Goal: Task Accomplishment & Management: Use online tool/utility

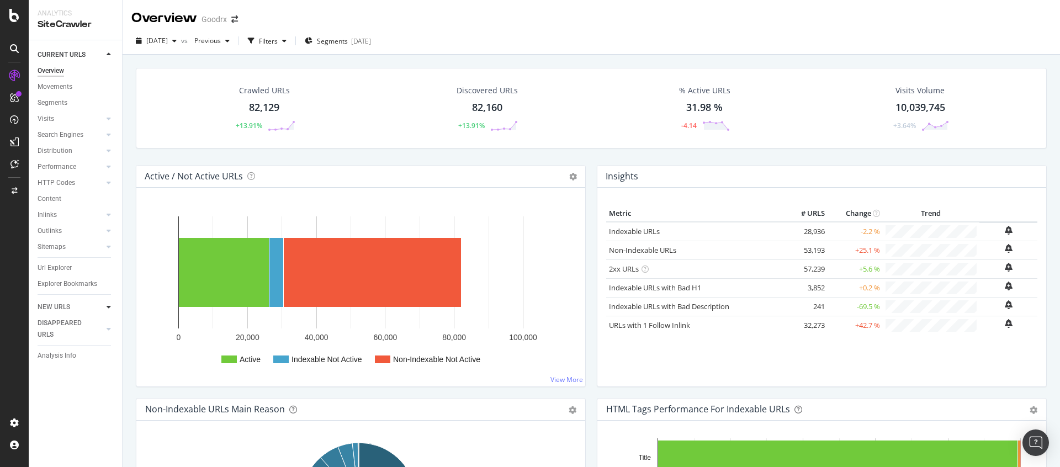
click at [108, 305] on icon at bounding box center [109, 307] width 4 height 7
click at [60, 86] on div "Overview" at bounding box center [51, 87] width 27 height 12
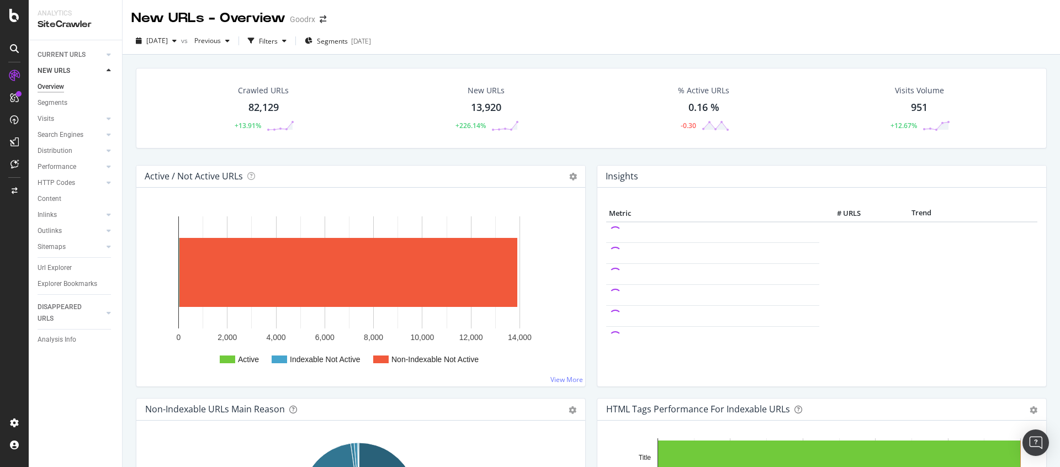
drag, startPoint x: 485, startPoint y: 104, endPoint x: 502, endPoint y: 118, distance: 22.0
click at [485, 104] on div "13,920" at bounding box center [486, 107] width 30 height 14
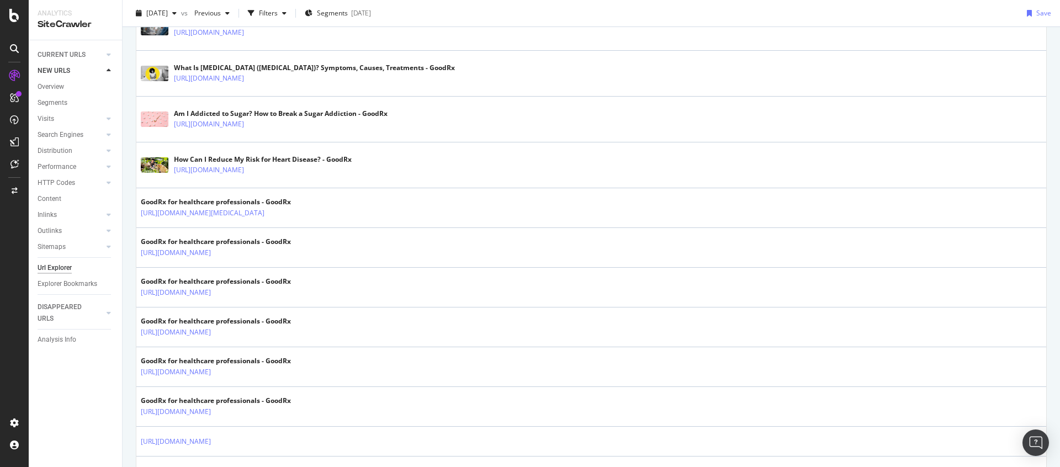
scroll to position [1850, 0]
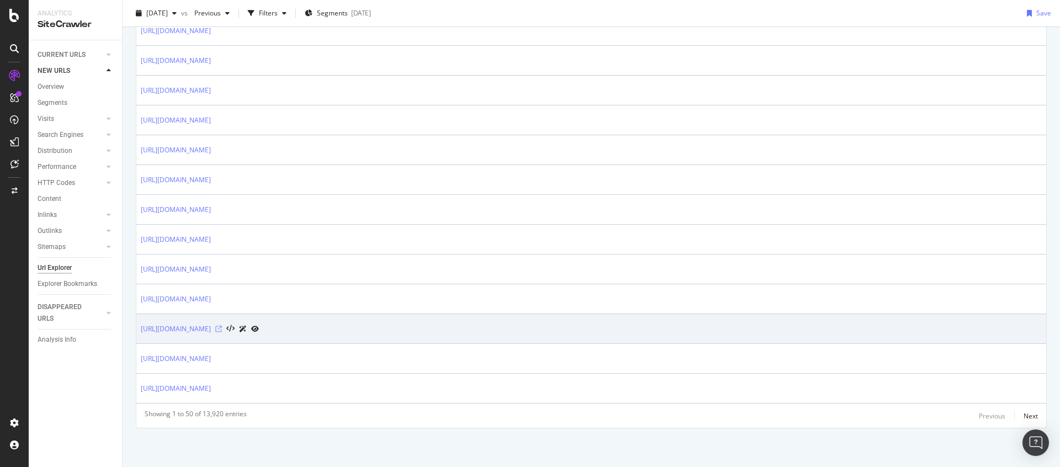
click at [222, 330] on icon at bounding box center [218, 329] width 7 height 7
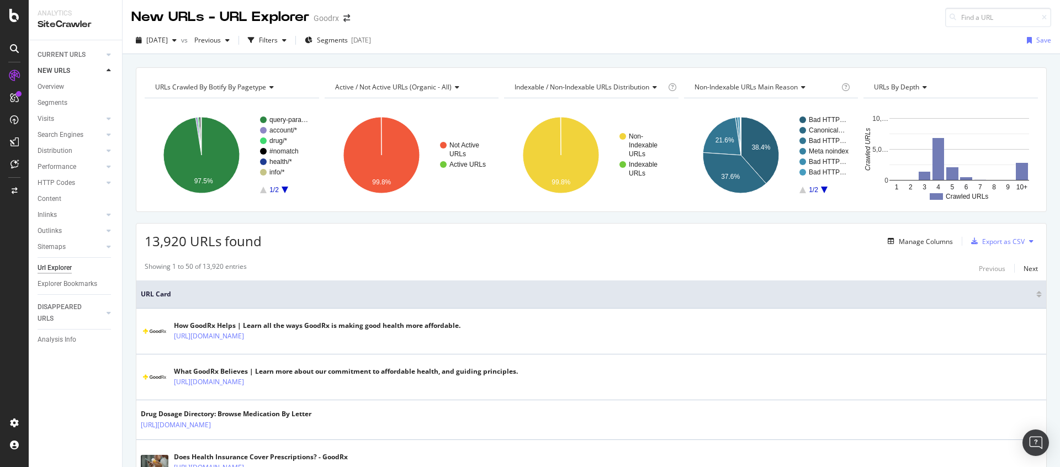
scroll to position [0, 0]
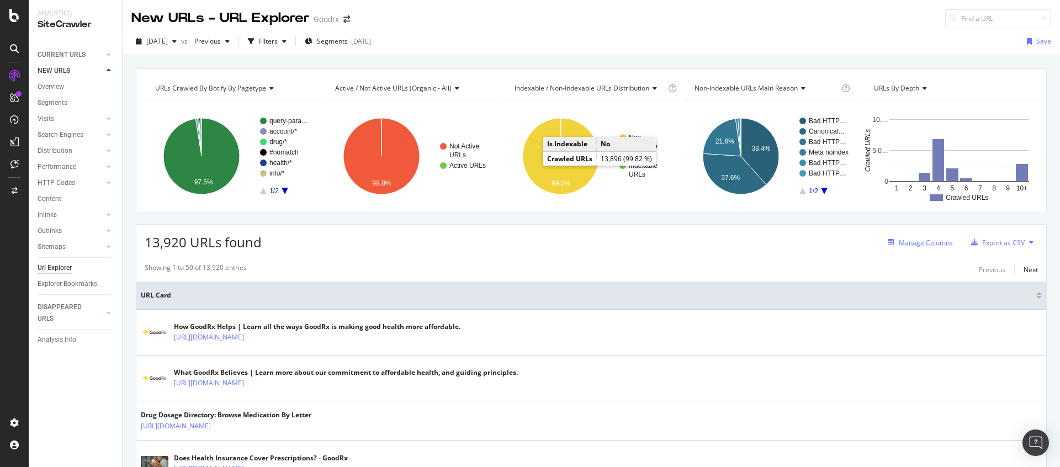
click at [934, 242] on div "Manage Columns" at bounding box center [926, 242] width 54 height 9
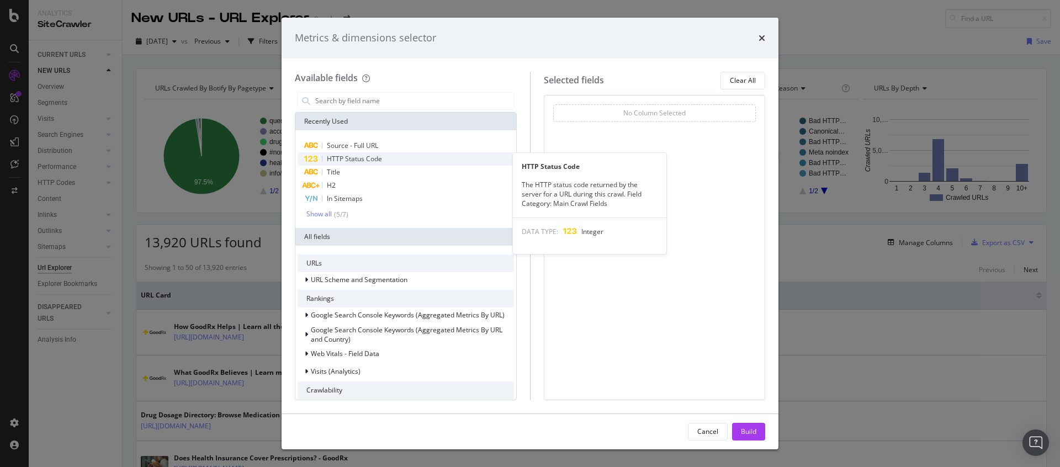
click at [390, 159] on div "HTTP Status Code" at bounding box center [406, 158] width 216 height 13
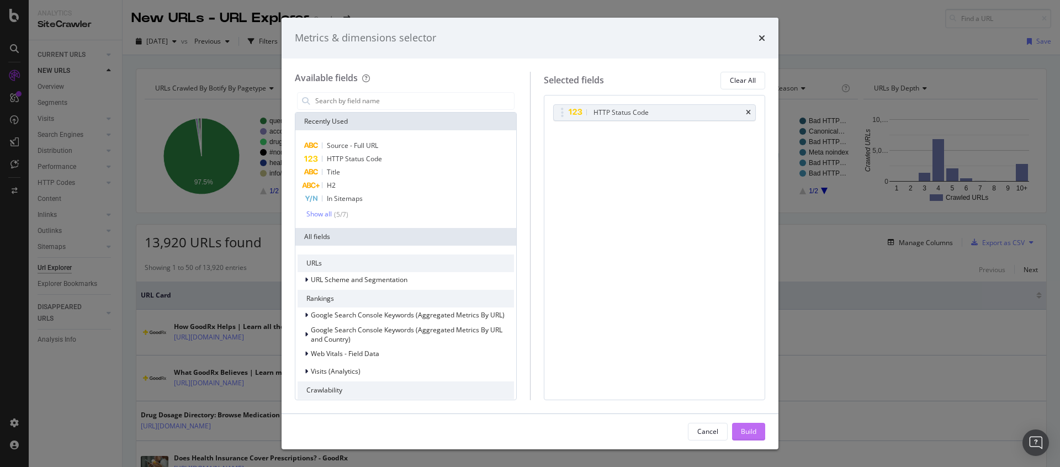
click at [748, 434] on div "Build" at bounding box center [748, 431] width 15 height 9
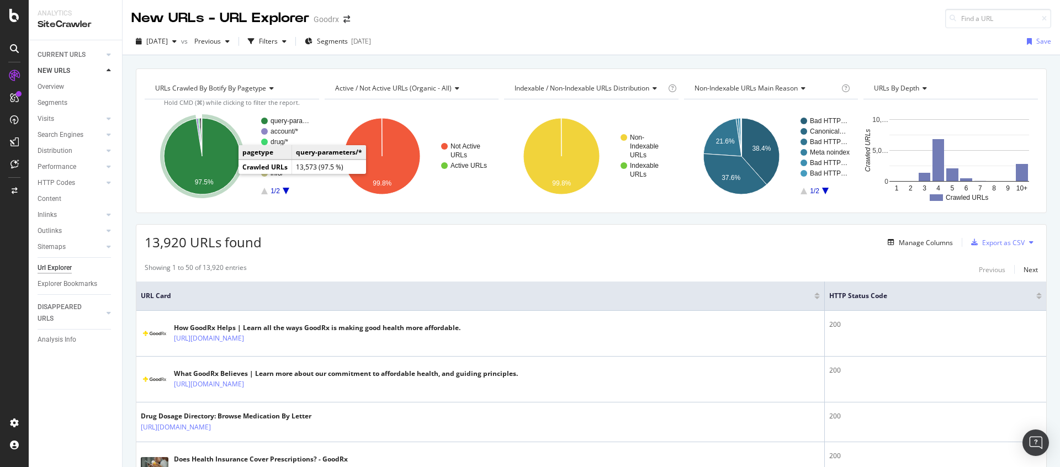
drag, startPoint x: 230, startPoint y: 174, endPoint x: 220, endPoint y: 162, distance: 15.7
click at [220, 162] on icon "A chart." at bounding box center [202, 156] width 76 height 76
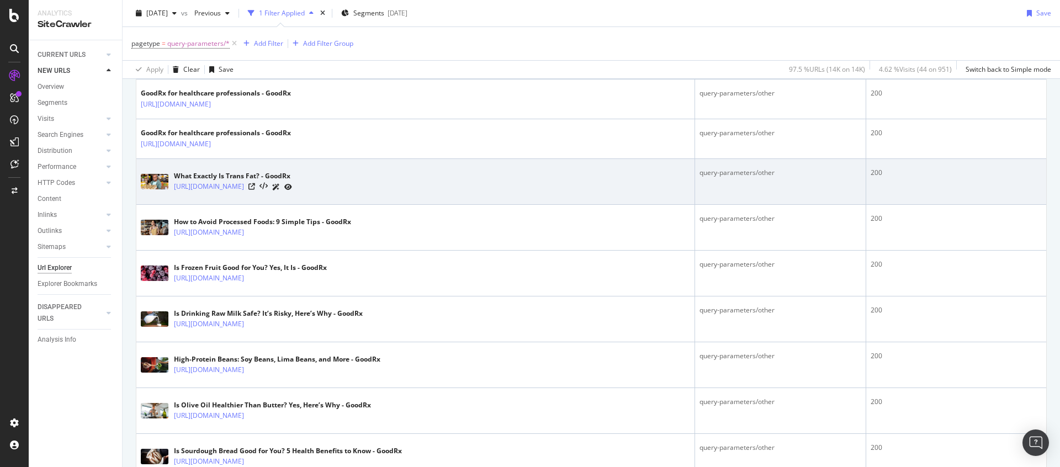
scroll to position [15, 0]
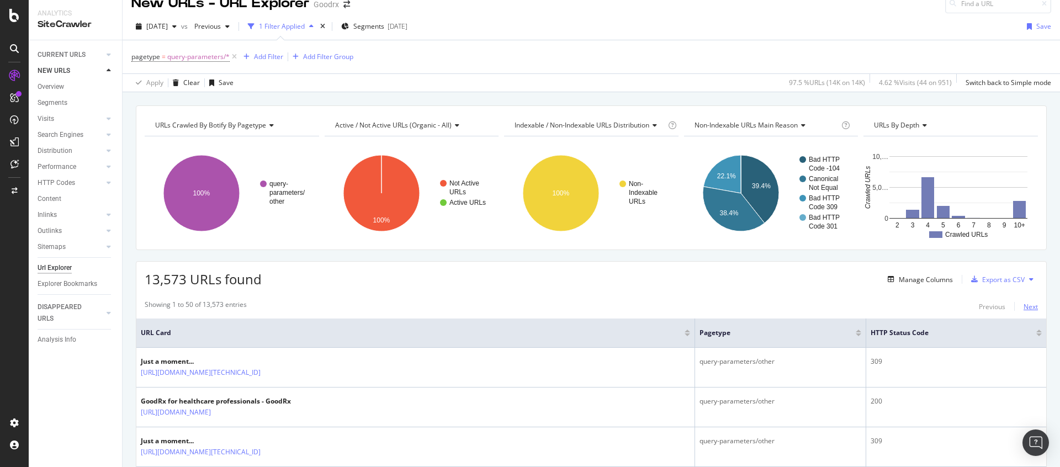
click at [1024, 304] on div "Next" at bounding box center [1031, 306] width 14 height 9
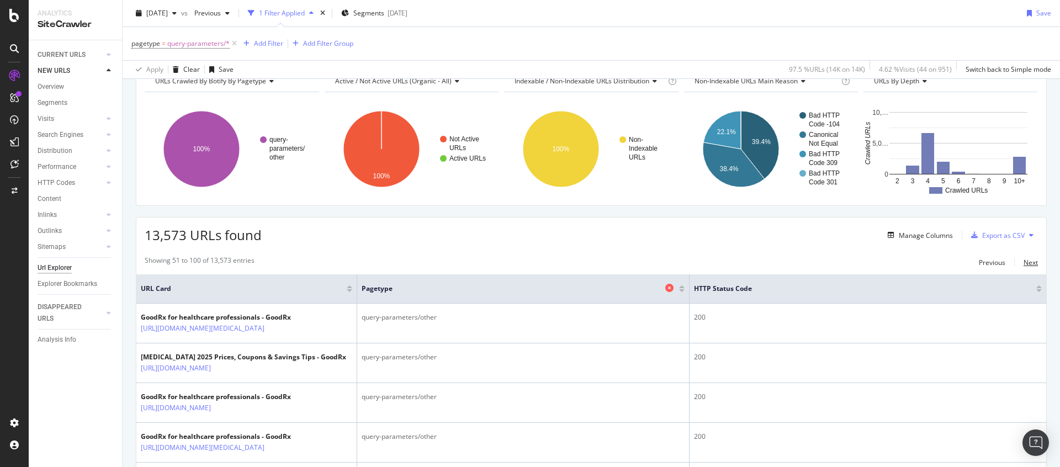
scroll to position [76, 0]
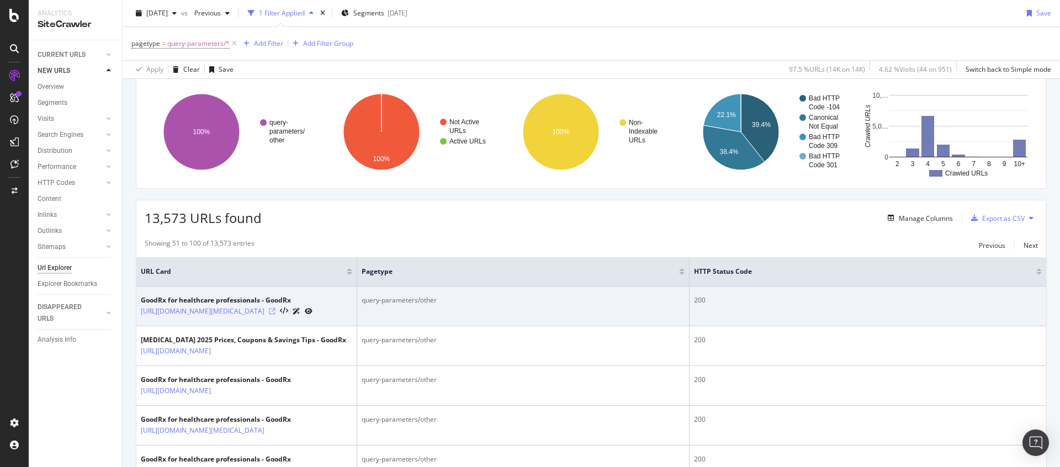
click at [276, 315] on icon at bounding box center [272, 311] width 7 height 7
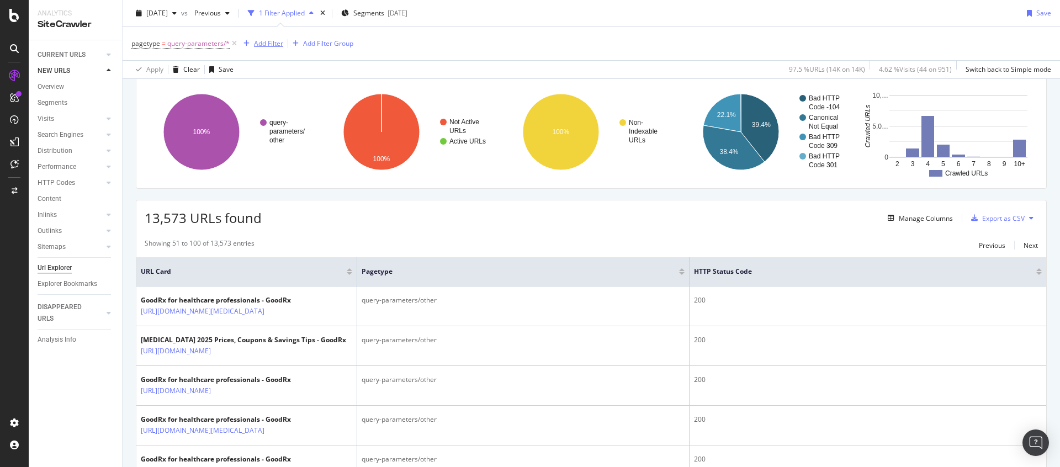
click at [264, 43] on div "Add Filter" at bounding box center [268, 43] width 29 height 9
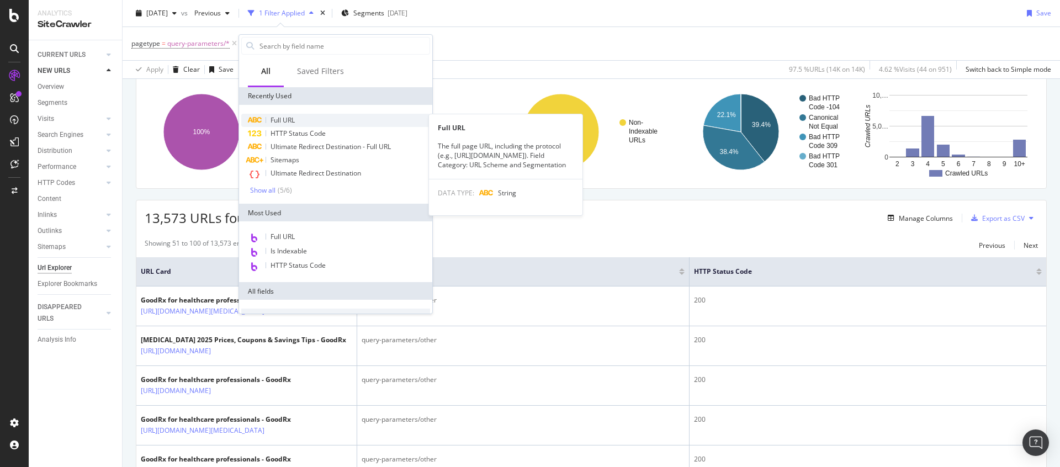
click at [296, 122] on div "Full URL" at bounding box center [335, 120] width 189 height 13
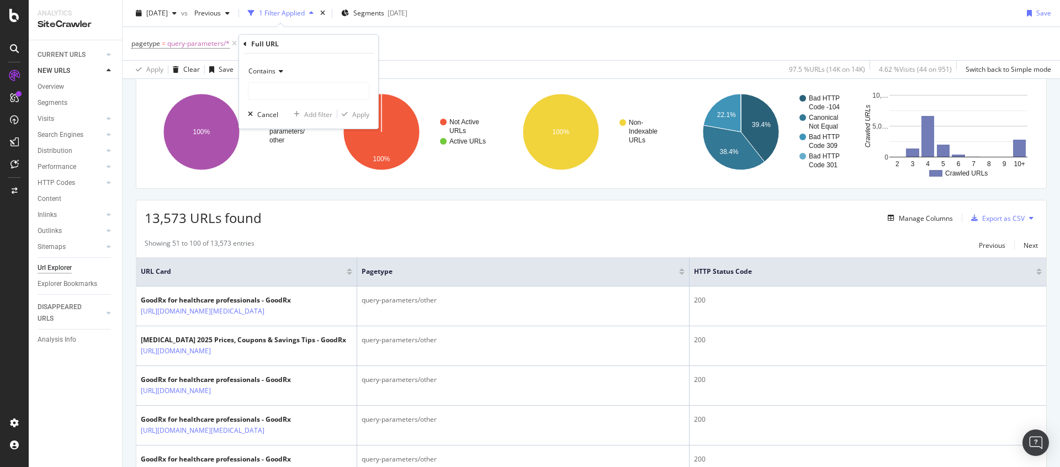
click at [277, 66] on div "Contains" at bounding box center [308, 71] width 121 height 18
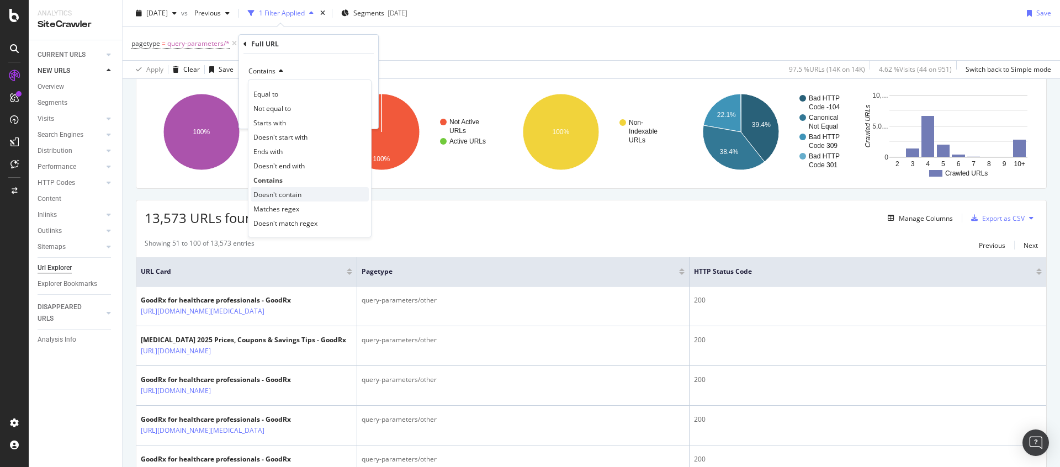
click at [278, 190] on span "Doesn't contain" at bounding box center [277, 194] width 48 height 9
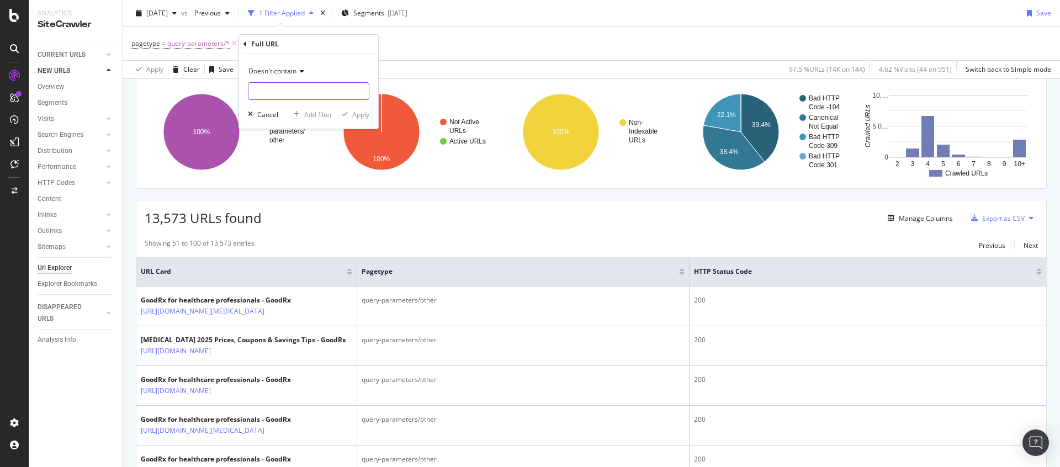
click at [272, 87] on input "text" at bounding box center [308, 91] width 120 height 18
type input "?redirect"
click at [365, 114] on div "Apply" at bounding box center [360, 114] width 17 height 9
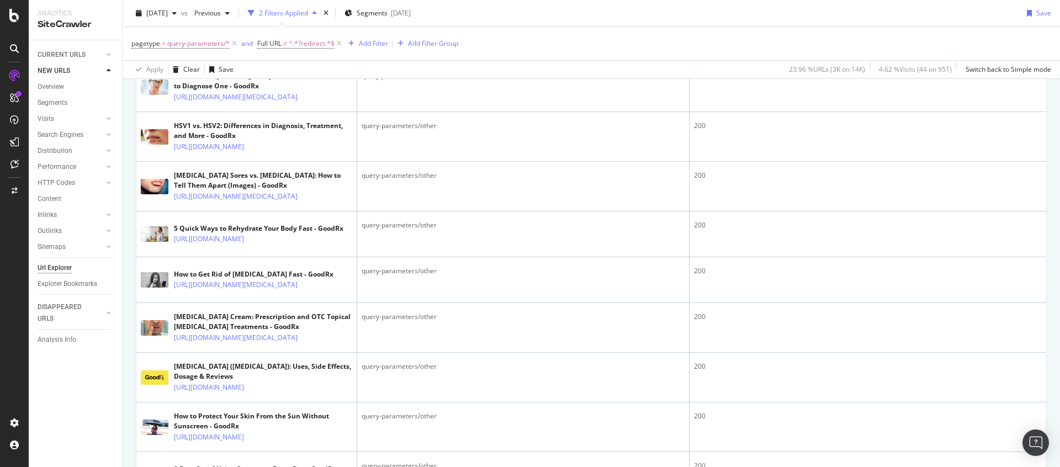
scroll to position [1250, 0]
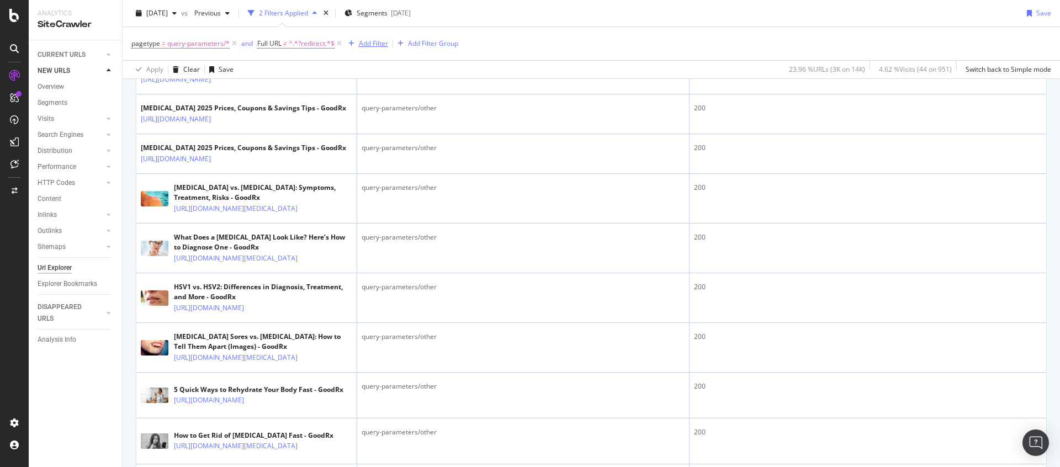
click at [373, 47] on div "Add Filter" at bounding box center [373, 43] width 29 height 9
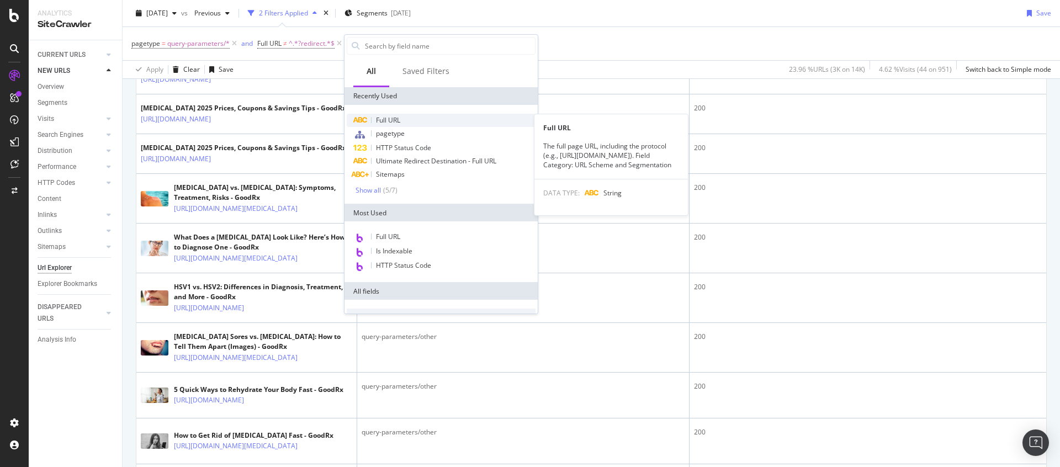
click at [399, 118] on span "Full URL" at bounding box center [388, 119] width 24 height 9
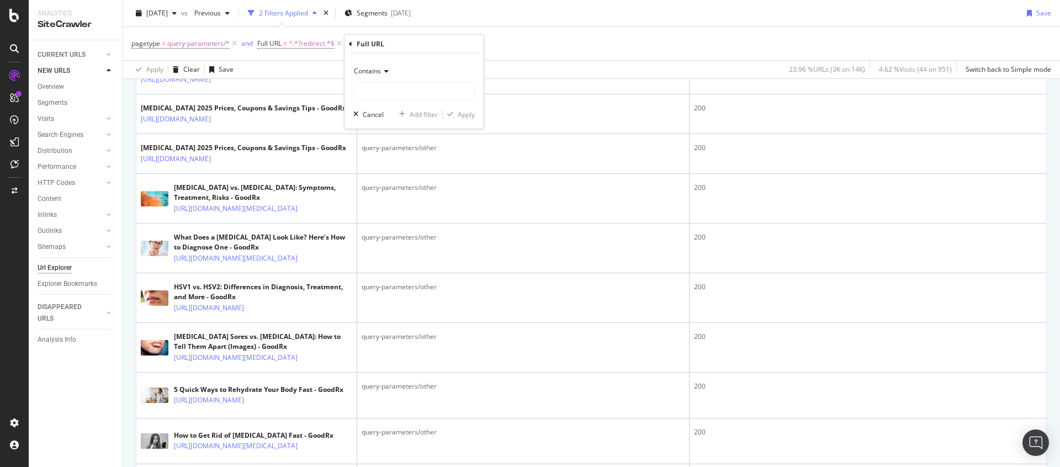
click at [380, 66] on span "Contains" at bounding box center [367, 70] width 27 height 9
click at [387, 199] on div "Doesn't contain" at bounding box center [415, 194] width 118 height 14
click at [394, 93] on input "text" at bounding box center [414, 91] width 120 height 18
type input "?srs"
click at [473, 113] on div "Apply" at bounding box center [466, 114] width 17 height 9
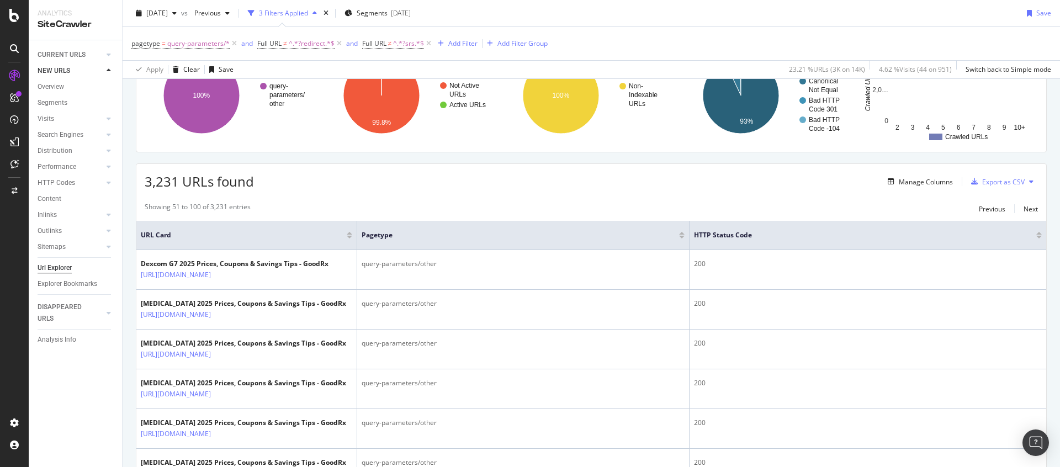
scroll to position [129, 0]
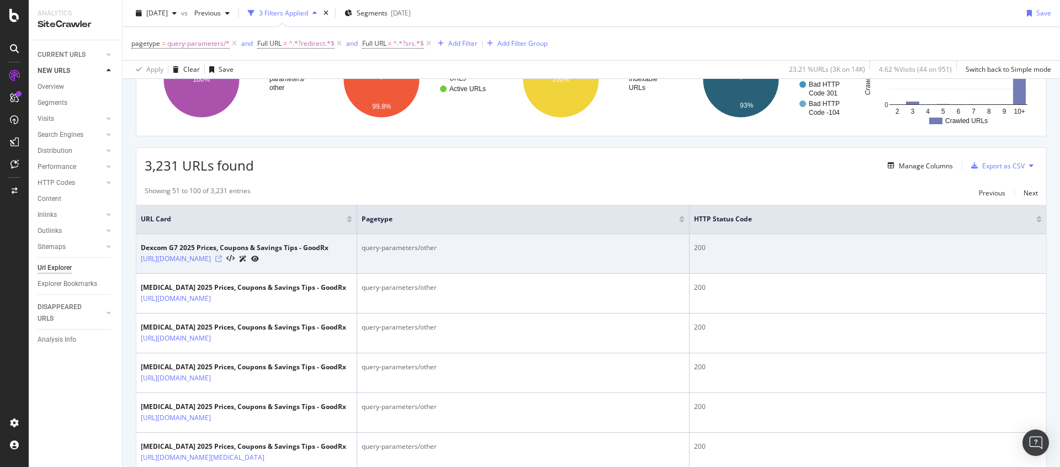
click at [222, 262] on icon at bounding box center [218, 259] width 7 height 7
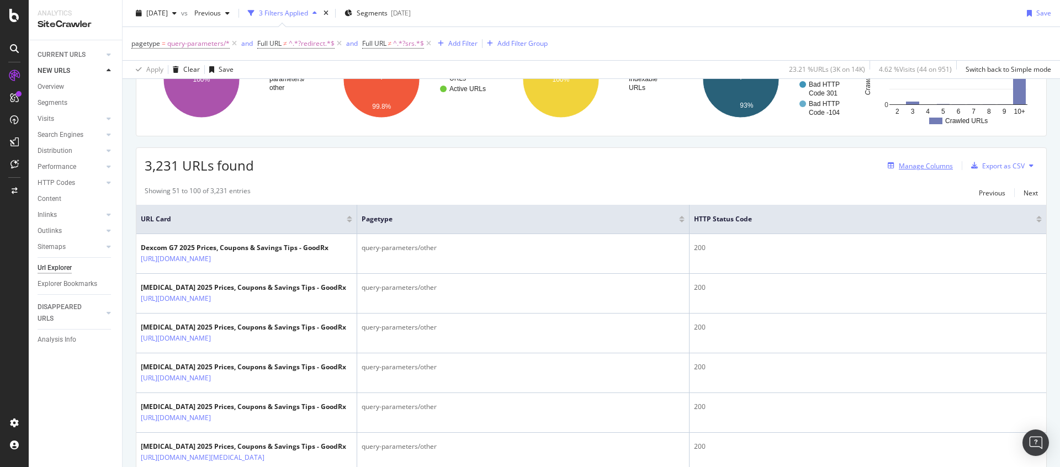
click at [934, 168] on div "Manage Columns" at bounding box center [926, 165] width 54 height 9
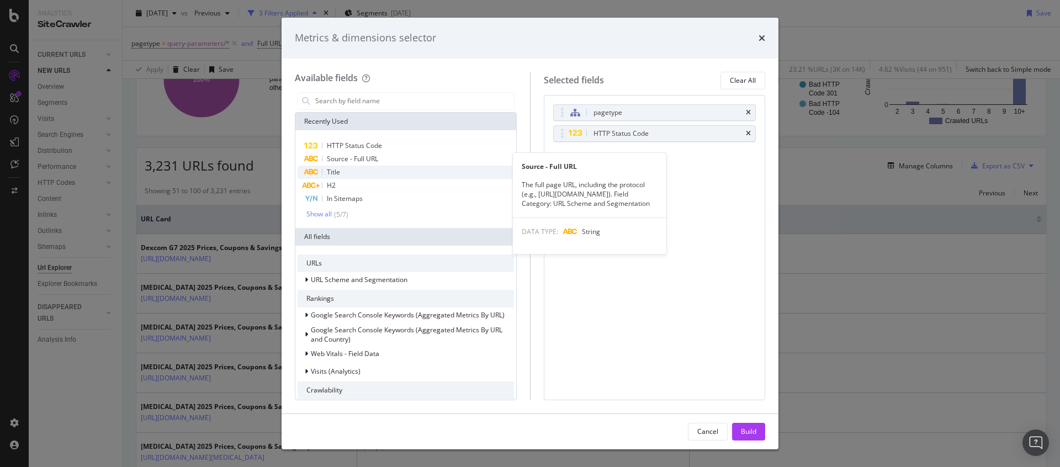
drag, startPoint x: 398, startPoint y: 155, endPoint x: 416, endPoint y: 170, distance: 23.6
click at [398, 155] on div "Source - Full URL" at bounding box center [406, 158] width 216 height 13
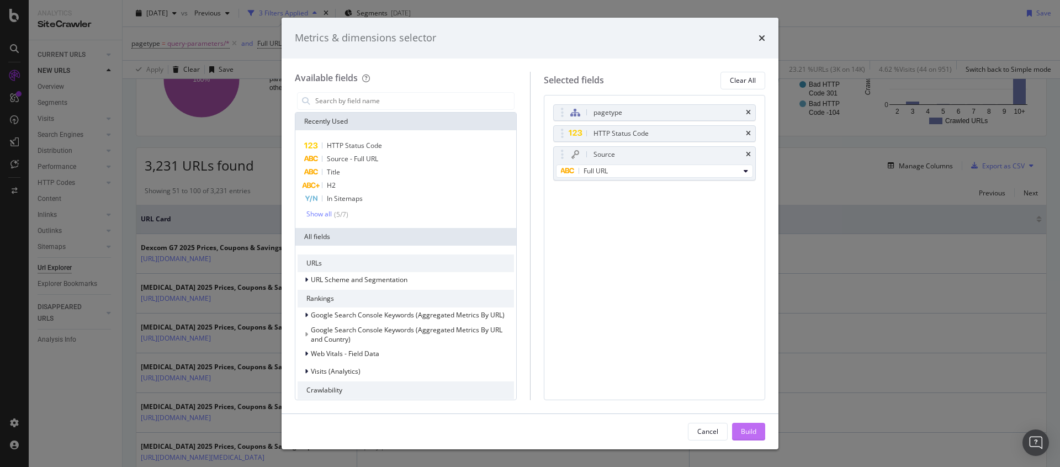
click at [758, 429] on button "Build" at bounding box center [748, 432] width 33 height 18
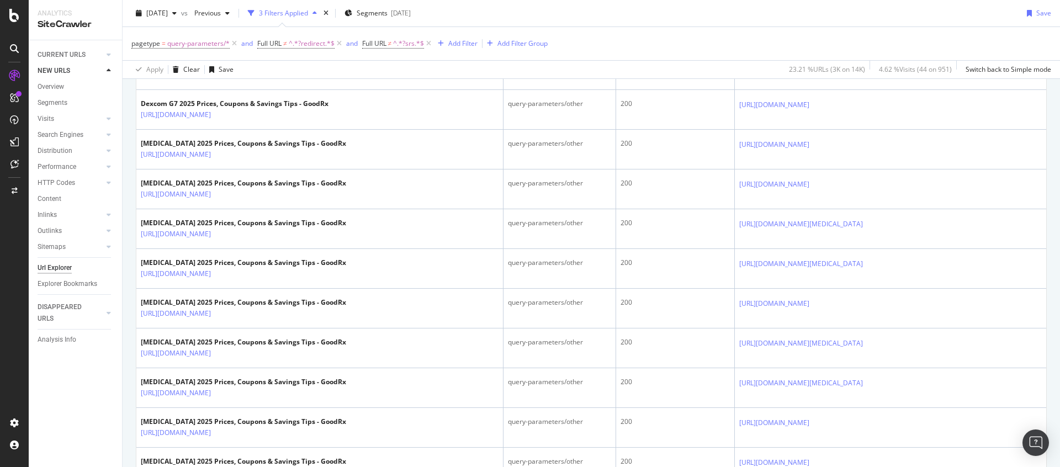
scroll to position [808, 0]
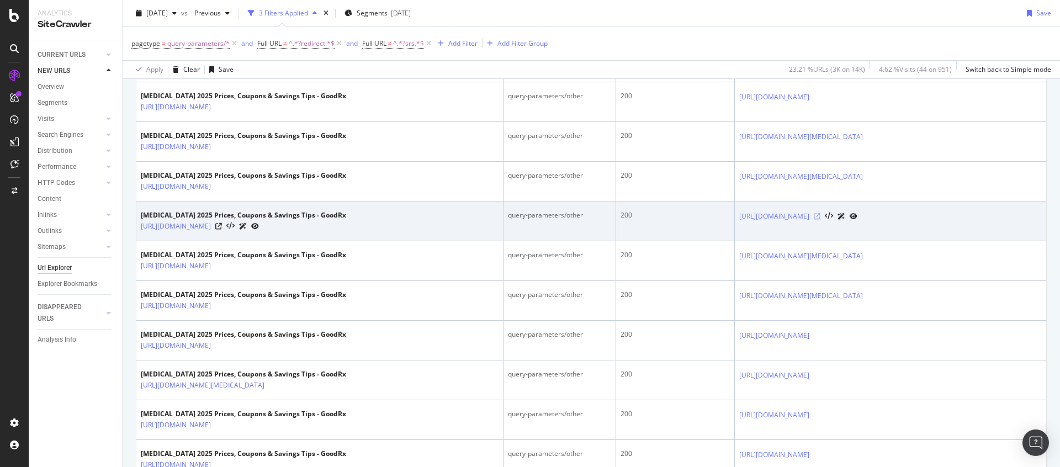
click at [821, 220] on icon at bounding box center [817, 216] width 7 height 7
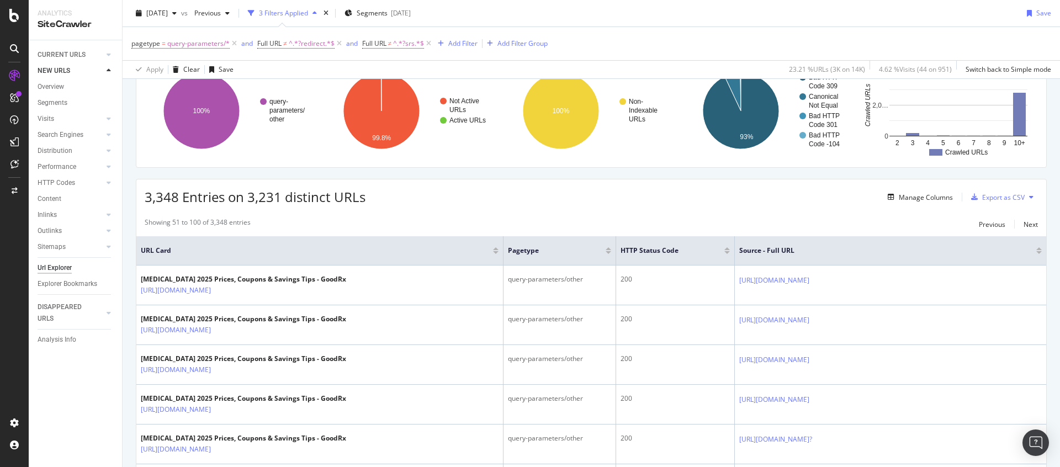
scroll to position [95, 0]
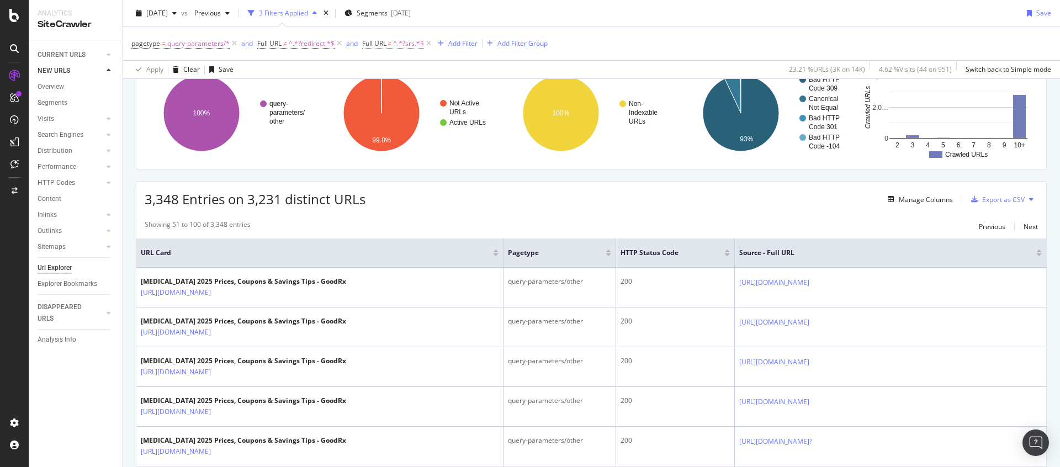
click at [389, 46] on span "≠" at bounding box center [390, 43] width 4 height 9
click at [399, 69] on span "Doesn't contain" at bounding box center [396, 69] width 48 height 9
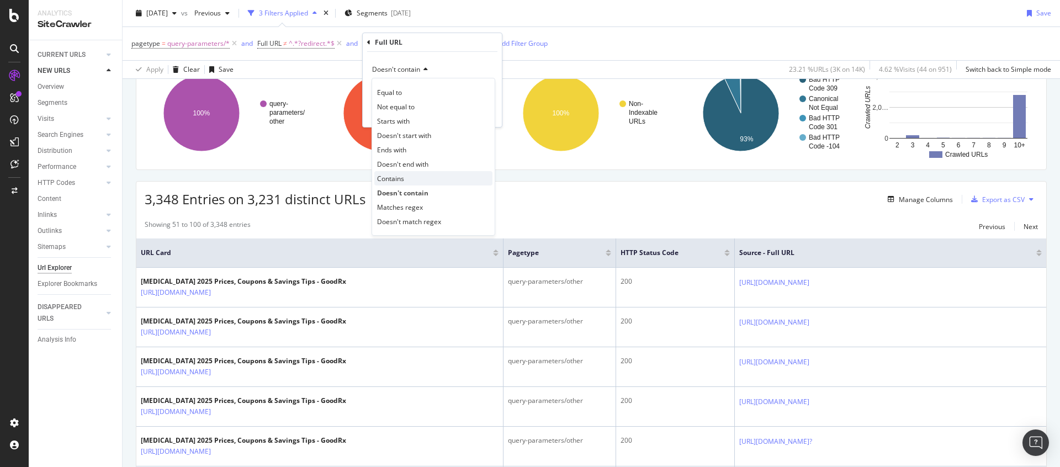
click at [398, 174] on span "Contains" at bounding box center [390, 178] width 27 height 9
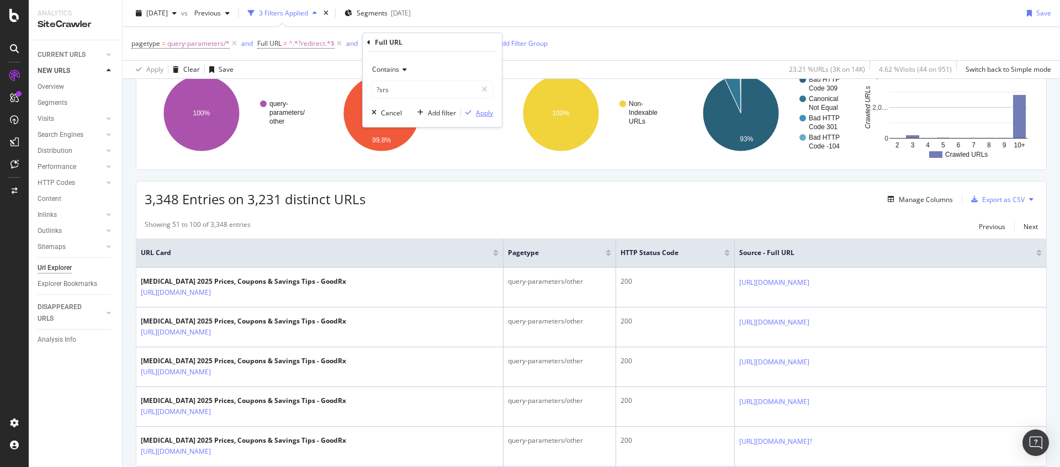
click at [478, 115] on div "Apply" at bounding box center [484, 112] width 17 height 9
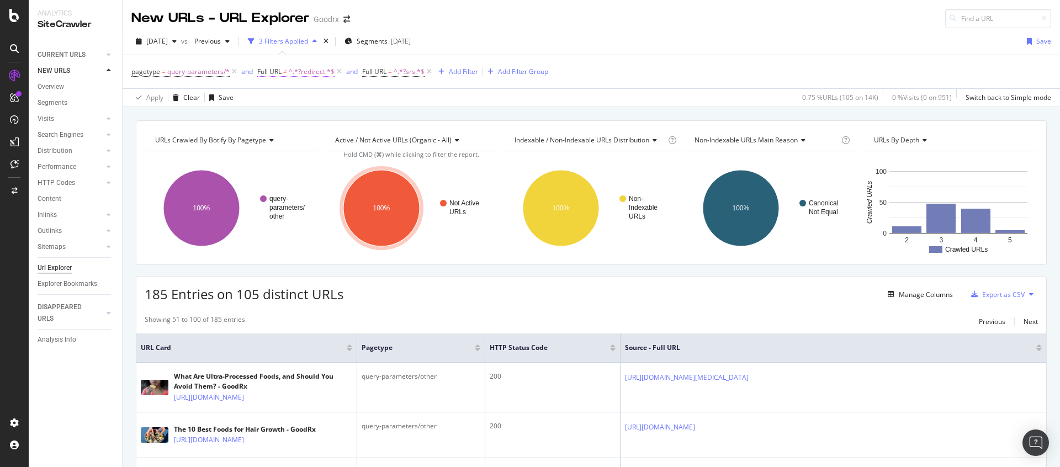
click at [293, 70] on span "^.*?redirect.*$" at bounding box center [312, 71] width 46 height 15
click at [301, 97] on span "Doesn't contain" at bounding box center [291, 97] width 48 height 9
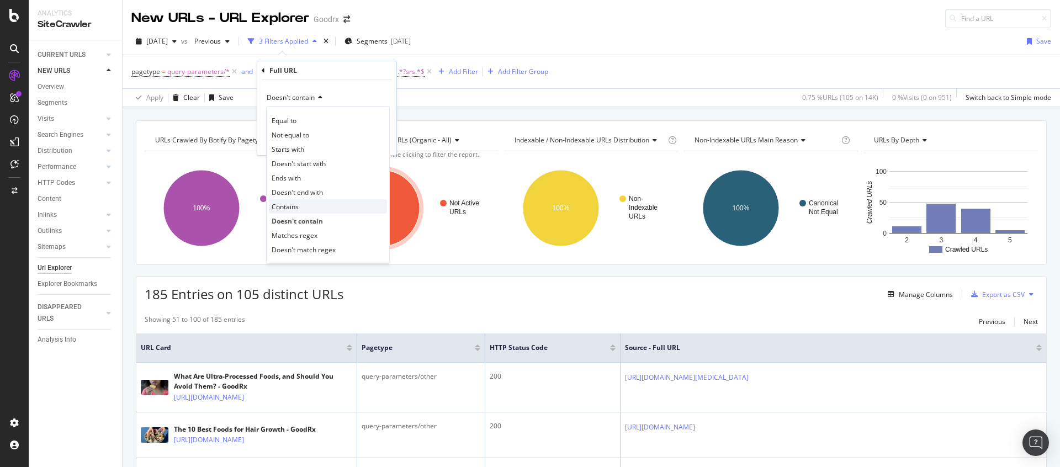
click at [294, 209] on span "Contains" at bounding box center [285, 206] width 27 height 9
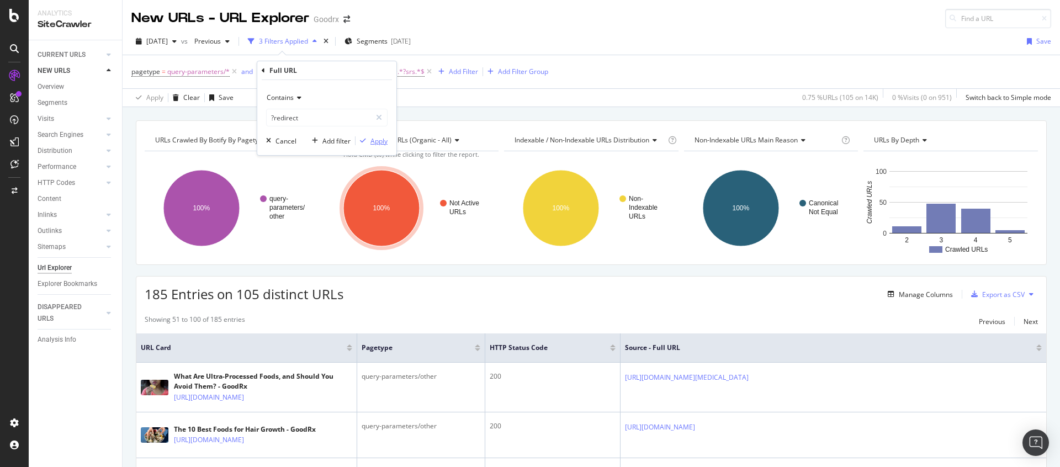
click at [371, 137] on div "Apply" at bounding box center [379, 140] width 17 height 9
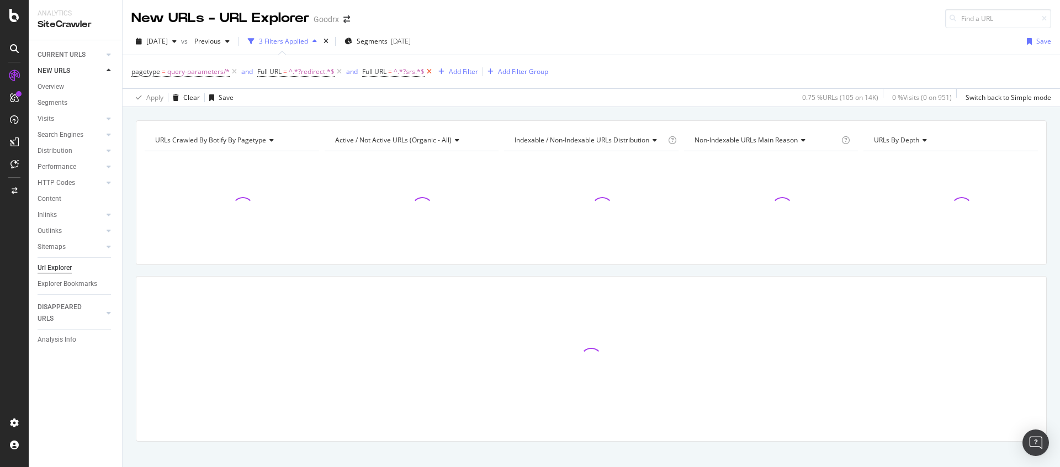
click at [433, 74] on icon at bounding box center [429, 71] width 9 height 11
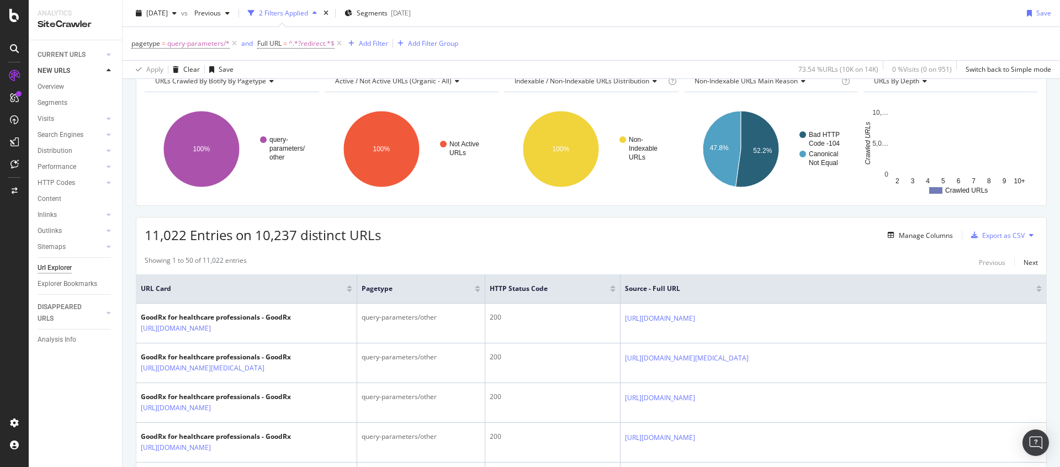
scroll to position [143, 0]
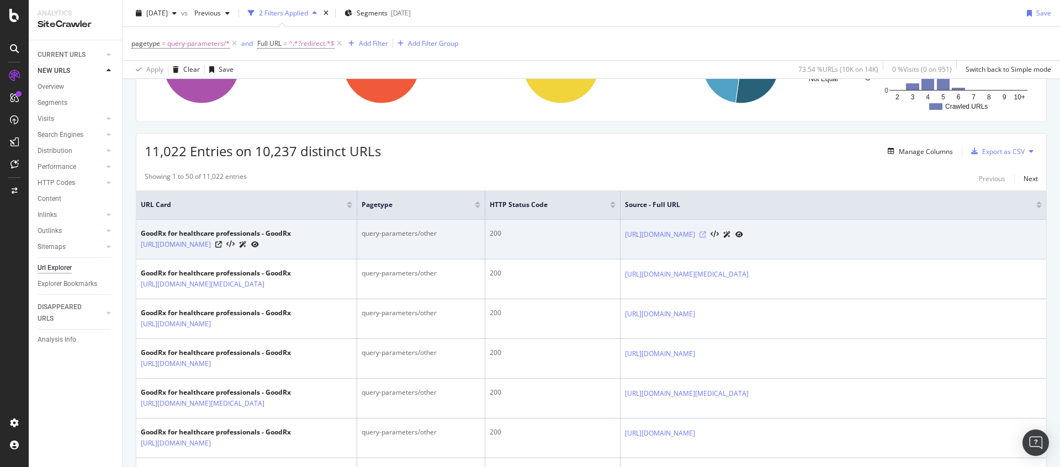
click at [706, 235] on icon at bounding box center [703, 234] width 7 height 7
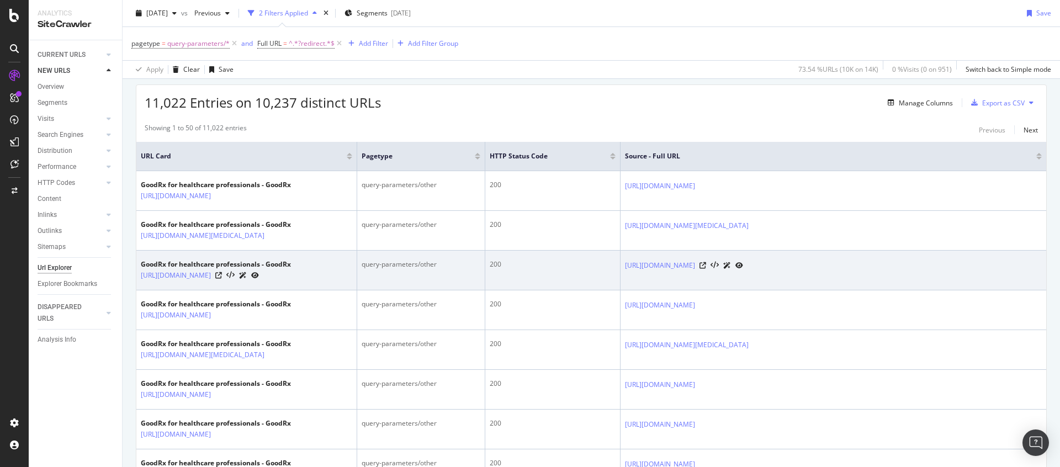
scroll to position [22, 0]
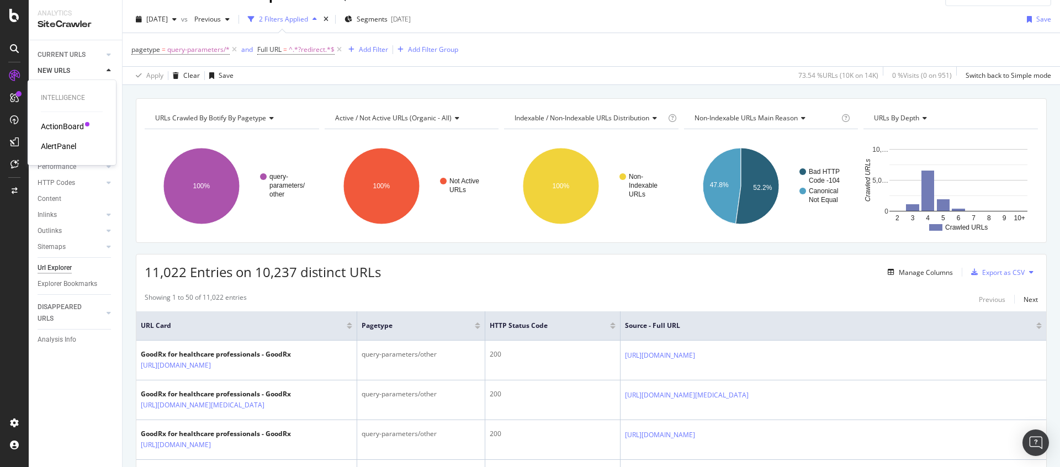
click at [52, 128] on div "ActionBoard" at bounding box center [62, 126] width 43 height 11
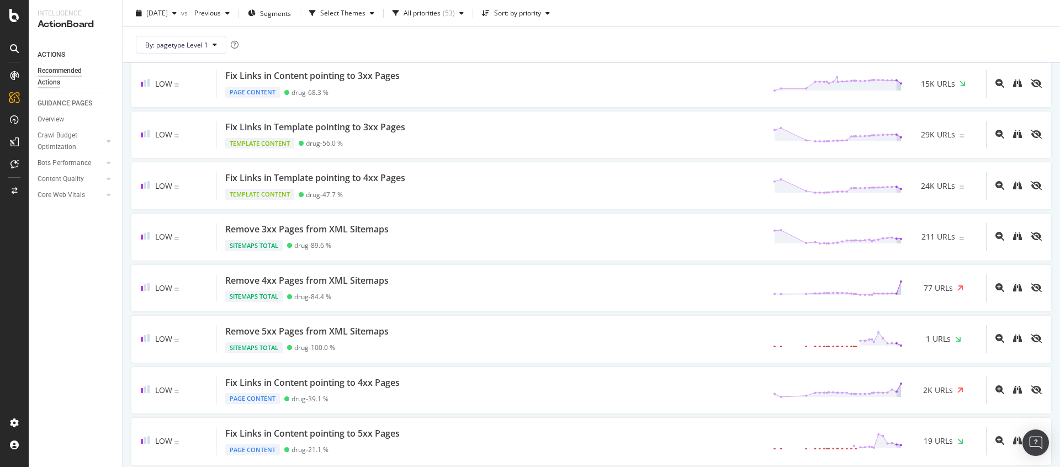
scroll to position [1195, 0]
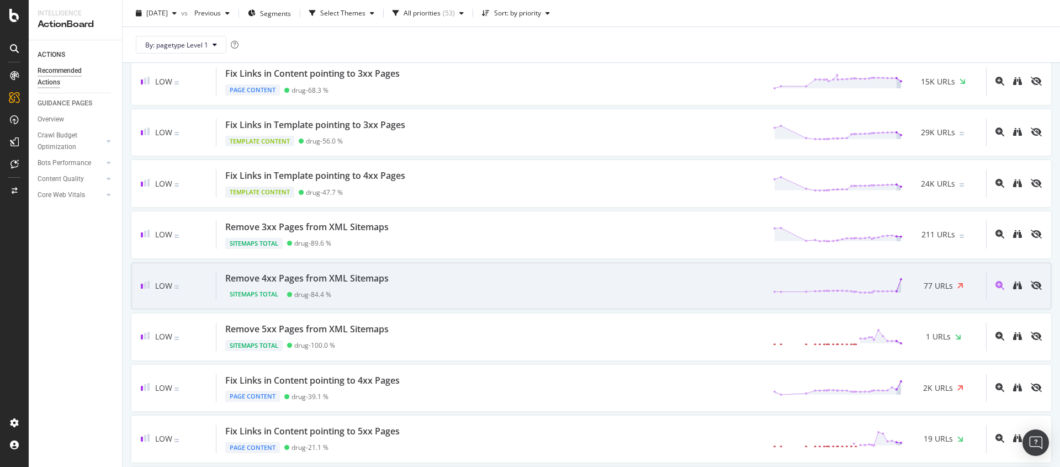
click at [700, 295] on div "Remove 4xx Pages from XML Sitemaps Sitemaps Total drug - 84.4 % 77 URLs" at bounding box center [601, 286] width 770 height 28
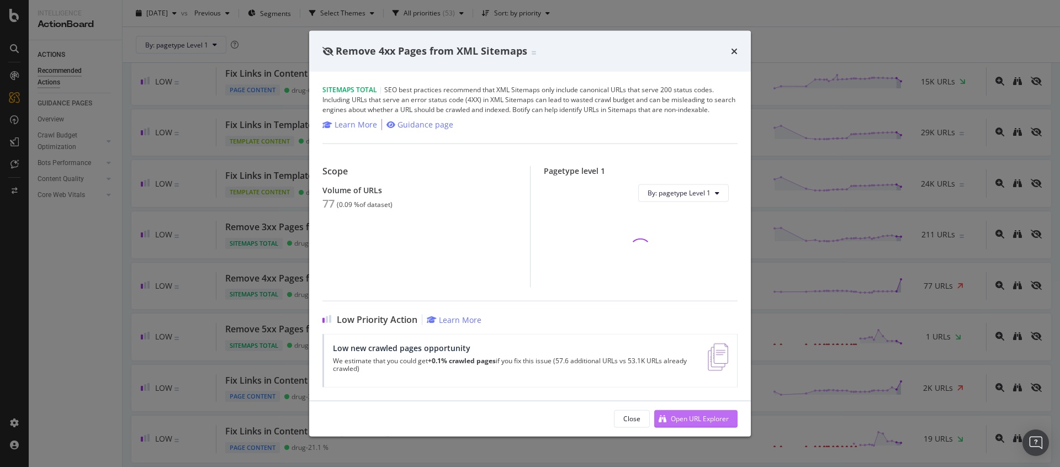
click at [698, 416] on div "Open URL Explorer" at bounding box center [700, 418] width 58 height 9
click at [731, 47] on icon "times" at bounding box center [734, 50] width 7 height 9
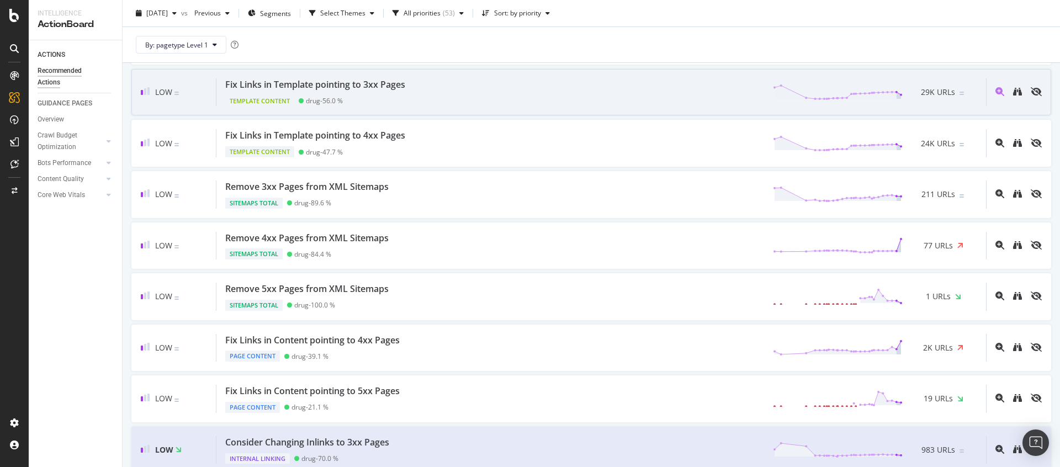
scroll to position [1255, 0]
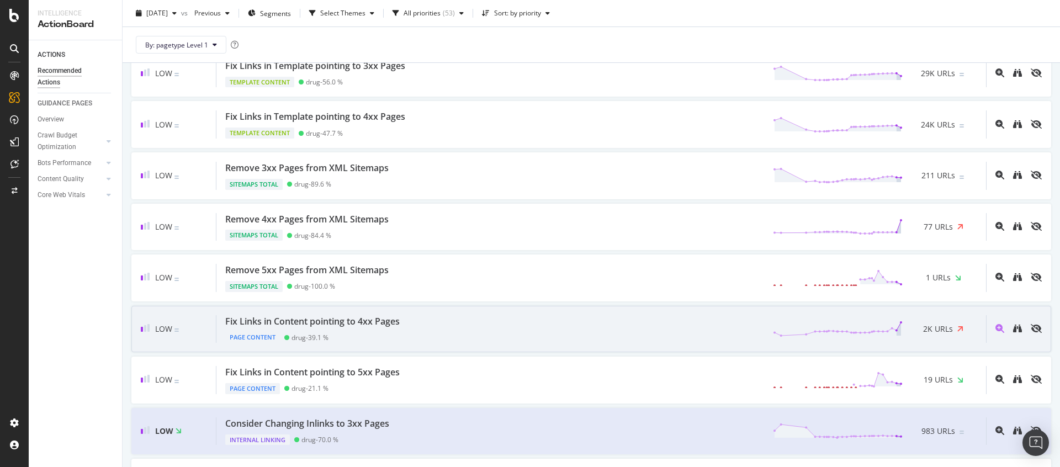
click at [705, 321] on div "Fix Links in Content pointing to 4xx Pages Page Content drug - 39.1 % 2K URLs" at bounding box center [601, 329] width 770 height 28
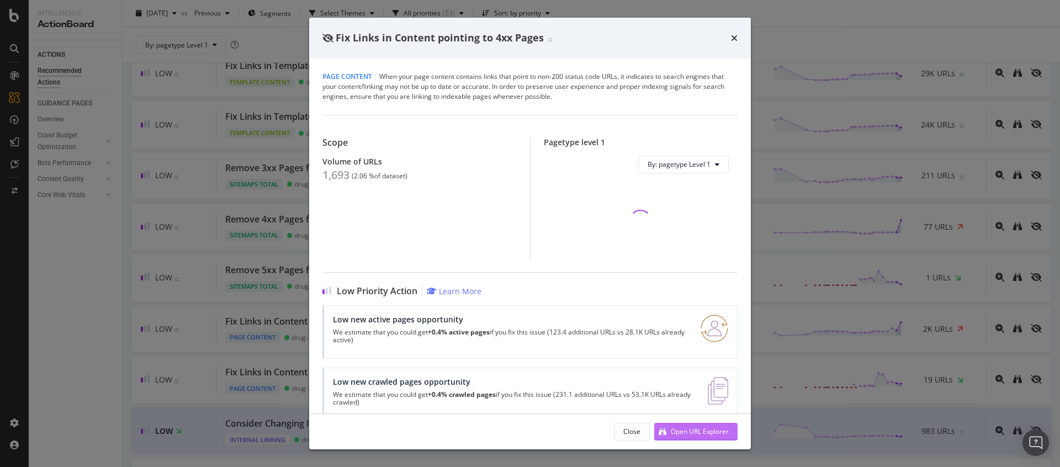
click at [714, 428] on div "Open URL Explorer" at bounding box center [700, 431] width 58 height 9
click at [734, 35] on icon "times" at bounding box center [734, 38] width 7 height 9
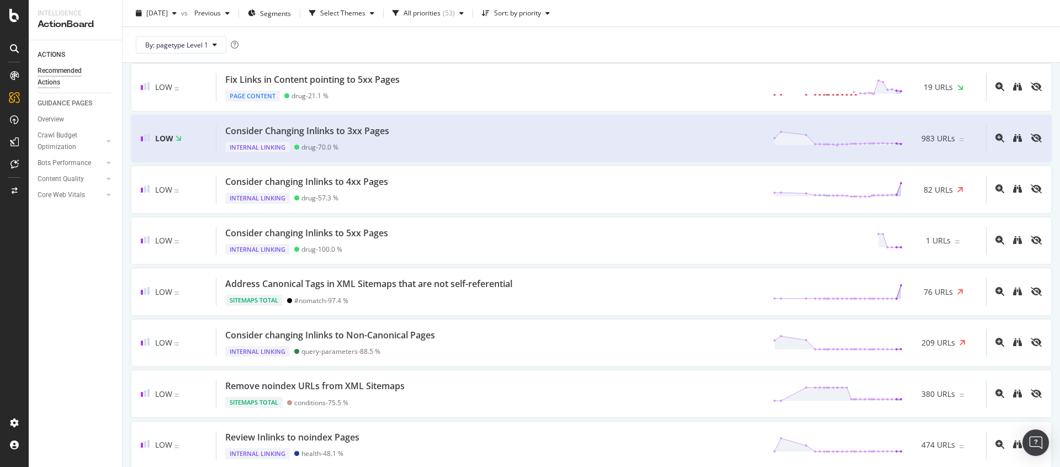
scroll to position [1567, 0]
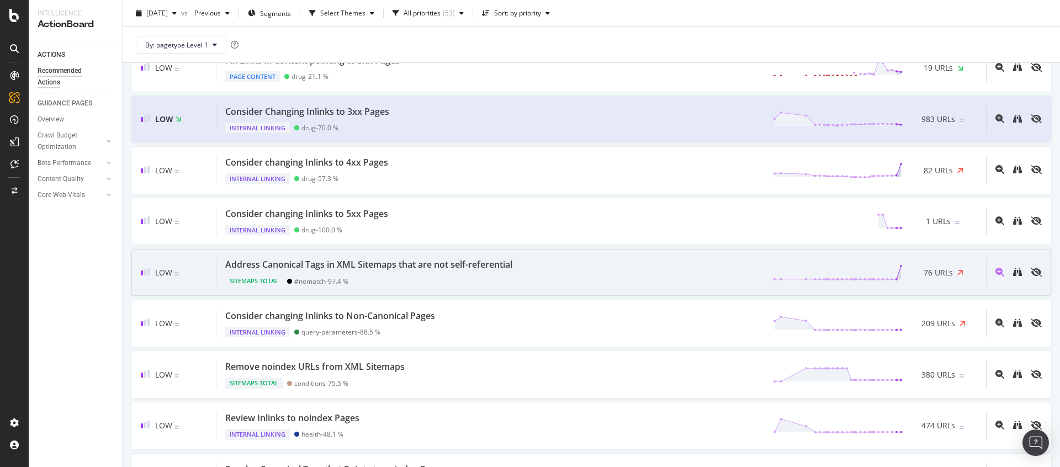
click at [764, 271] on div at bounding box center [833, 272] width 139 height 17
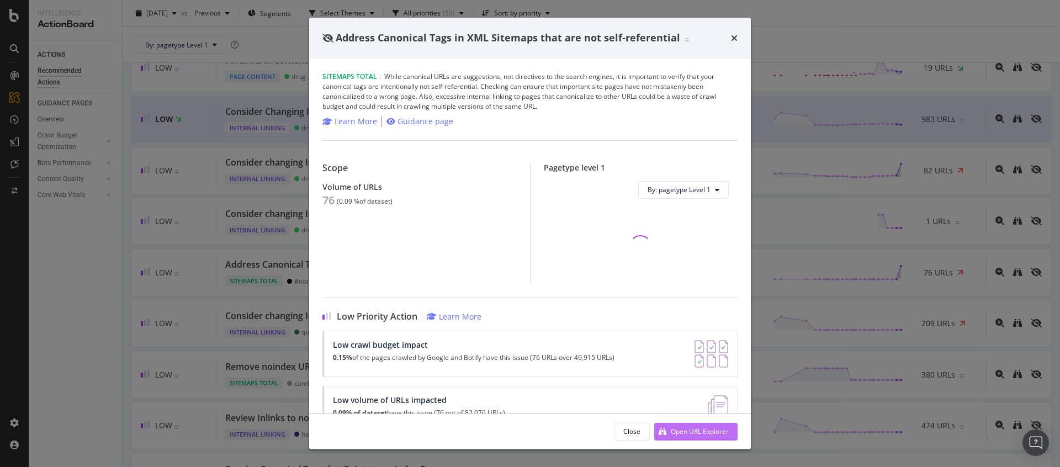
click at [688, 430] on div "Open URL Explorer" at bounding box center [700, 431] width 58 height 9
click at [737, 40] on icon "times" at bounding box center [734, 38] width 7 height 9
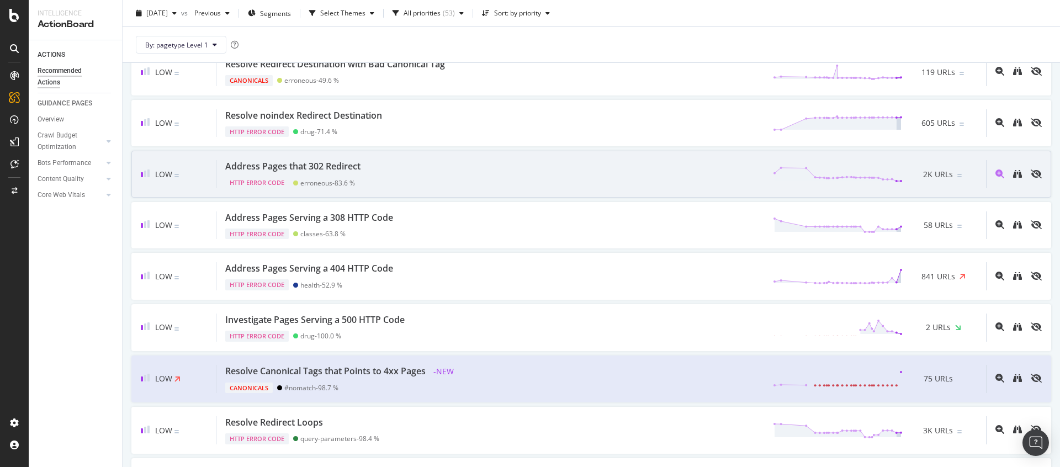
scroll to position [2242, 0]
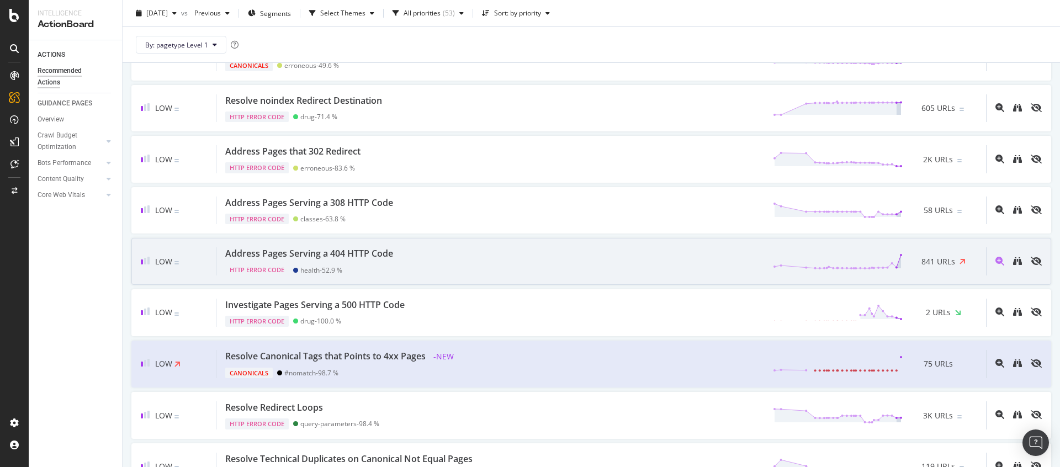
click at [729, 250] on div "Address Pages Serving a 404 HTTP Code HTTP Error Code health - 52.9 % 841 URLs" at bounding box center [601, 261] width 770 height 28
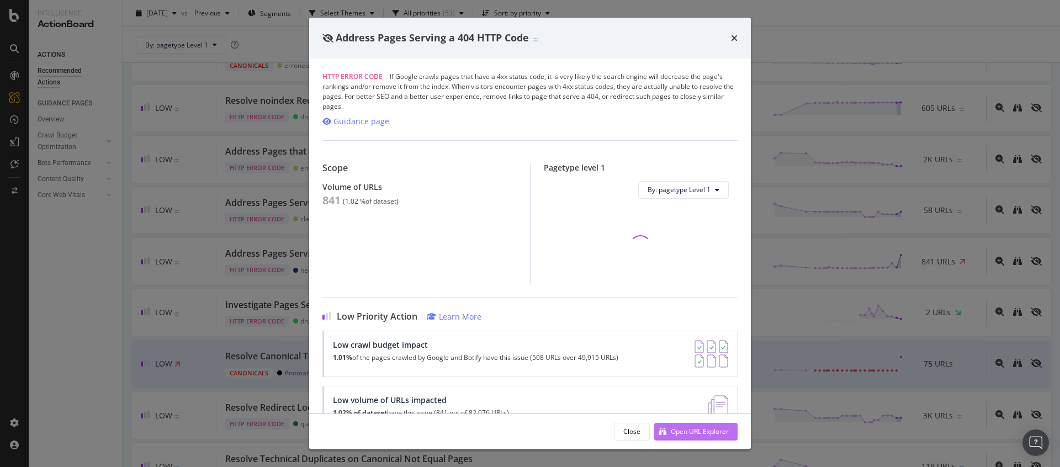
click at [700, 436] on div "Open URL Explorer" at bounding box center [700, 431] width 58 height 9
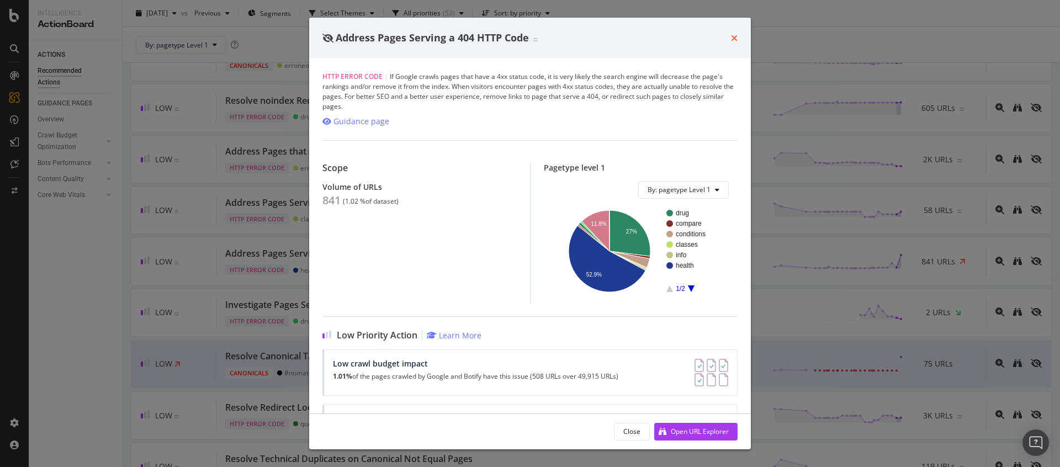
click at [735, 39] on icon "times" at bounding box center [734, 38] width 7 height 9
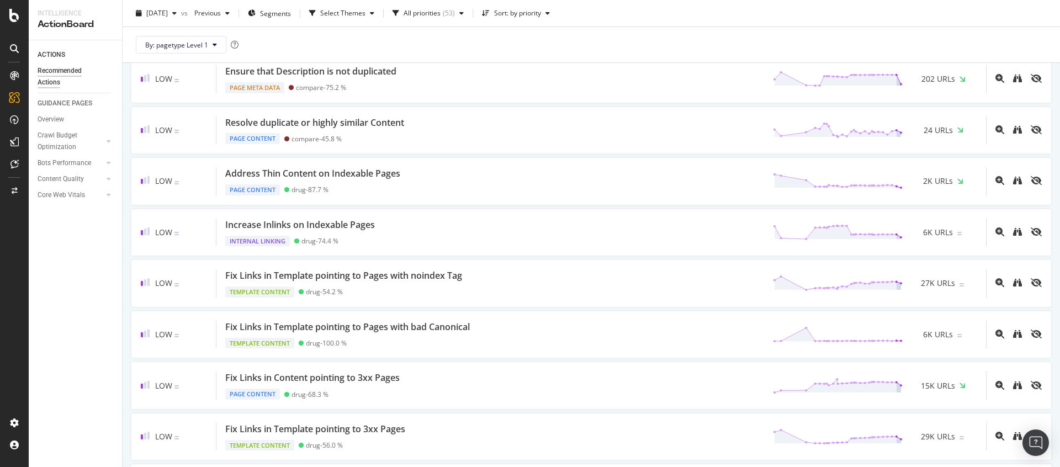
scroll to position [834, 0]
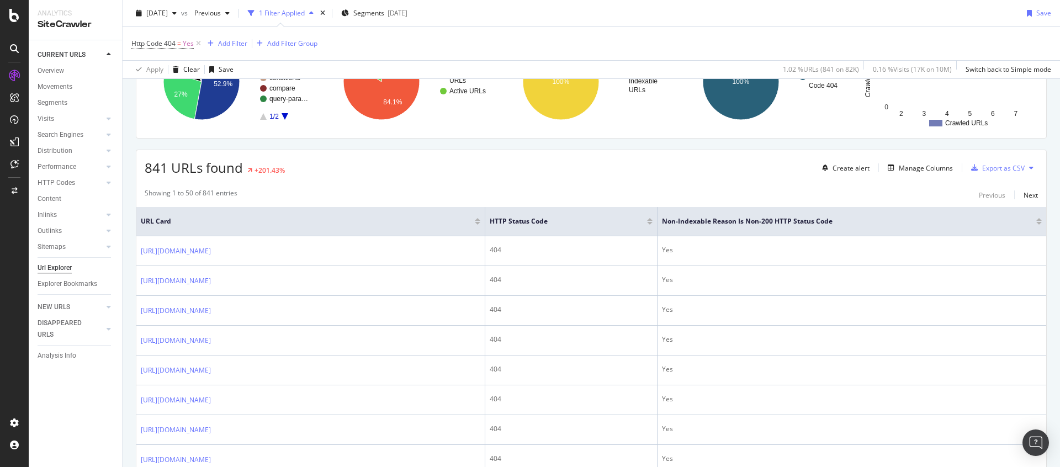
scroll to position [70, 0]
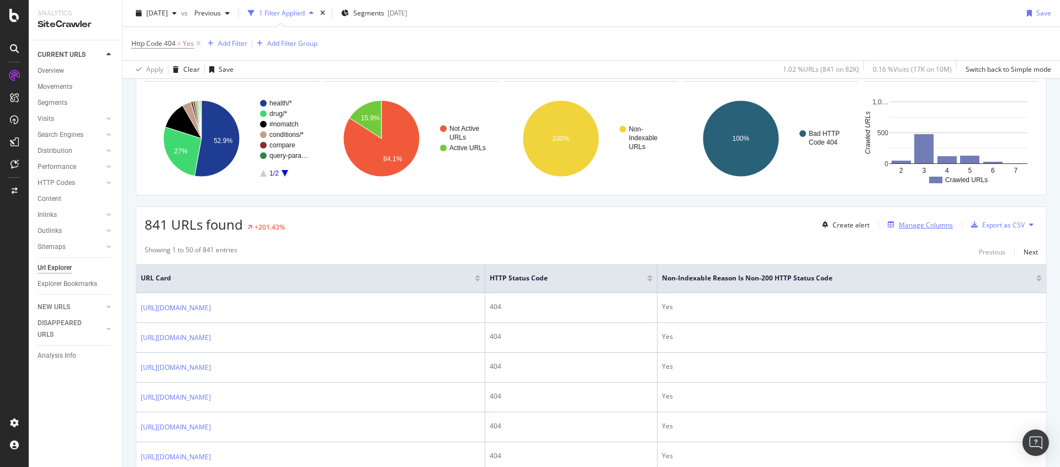
click at [914, 227] on div "Manage Columns" at bounding box center [926, 224] width 54 height 9
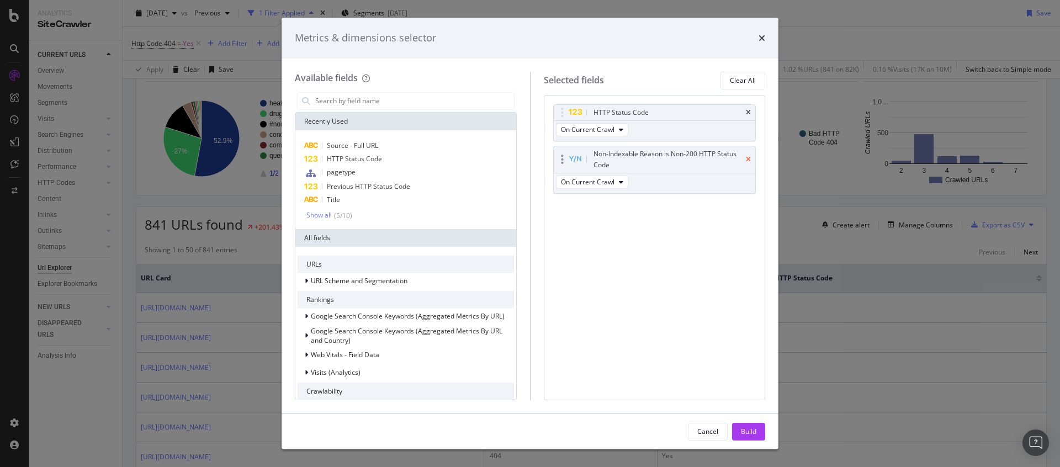
click at [748, 160] on icon "times" at bounding box center [748, 159] width 5 height 7
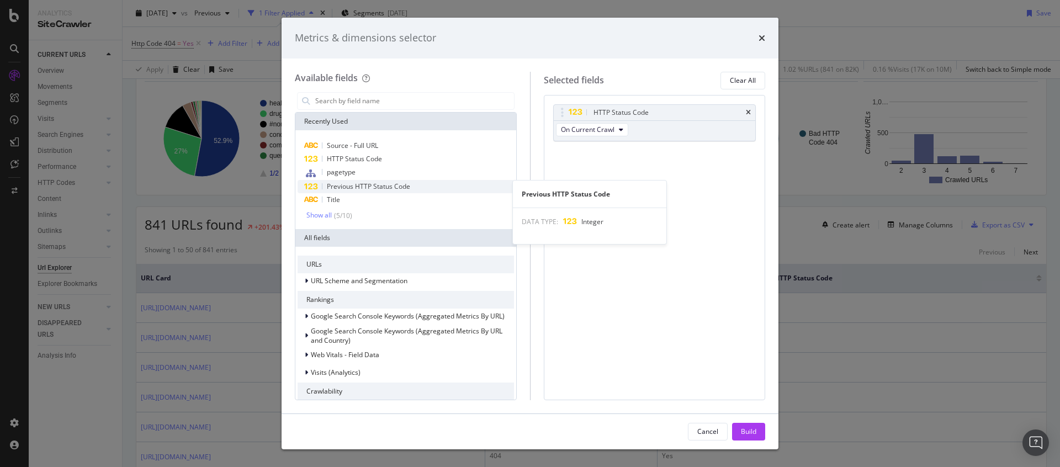
click at [364, 190] on span "Previous HTTP Status Code" at bounding box center [368, 186] width 83 height 9
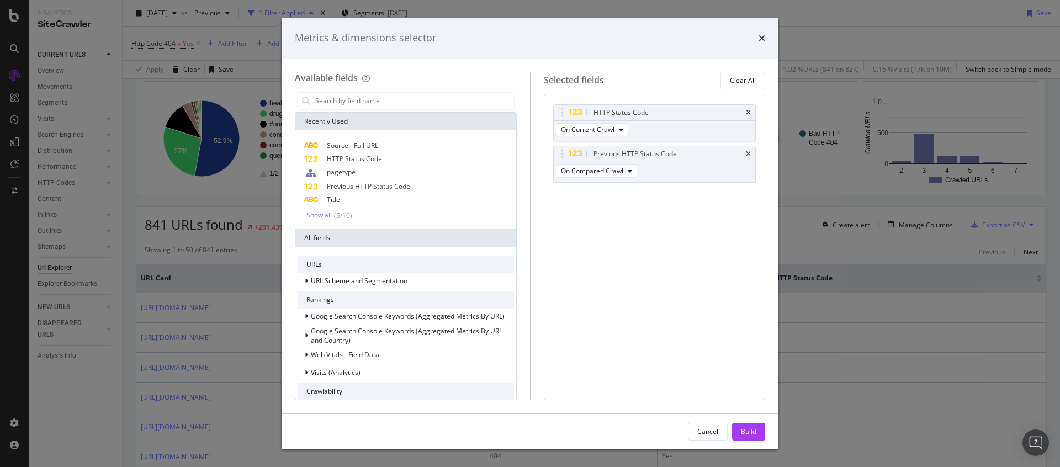
drag, startPoint x: 752, startPoint y: 425, endPoint x: 744, endPoint y: 405, distance: 20.8
click at [751, 425] on div "Build" at bounding box center [748, 432] width 15 height 17
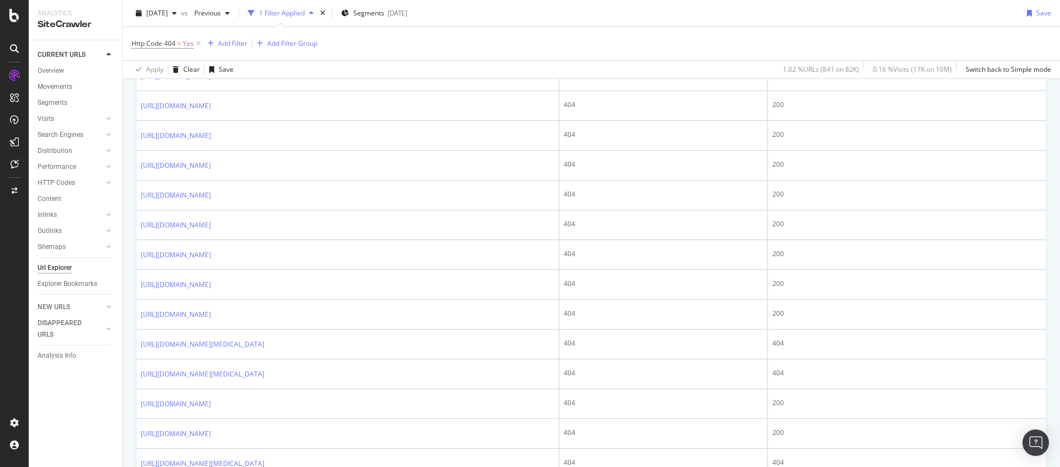
scroll to position [50, 0]
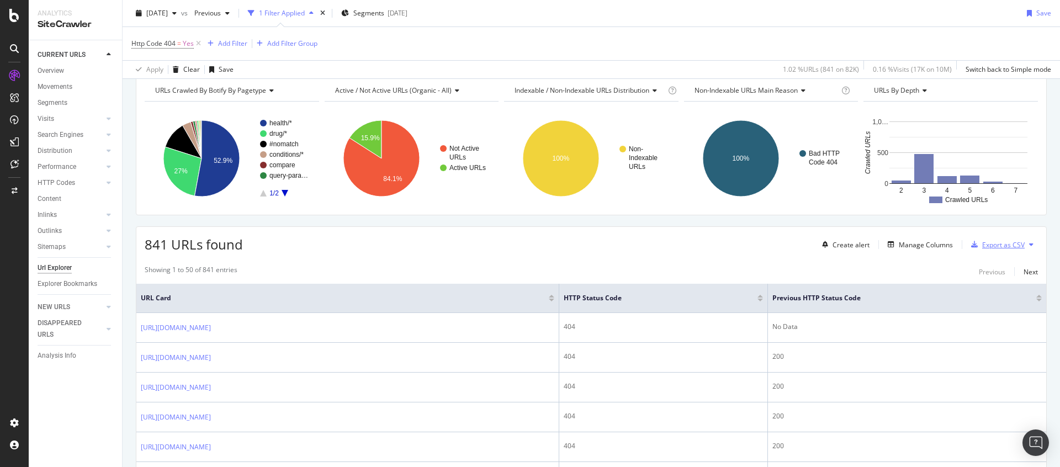
click at [982, 247] on div "Export as CSV" at bounding box center [1003, 244] width 43 height 9
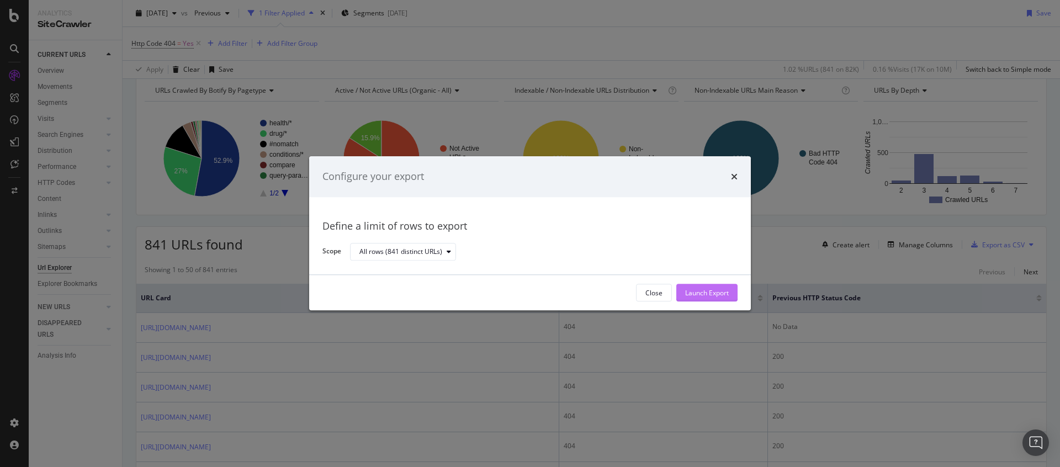
click at [694, 295] on div "Launch Export" at bounding box center [707, 292] width 44 height 9
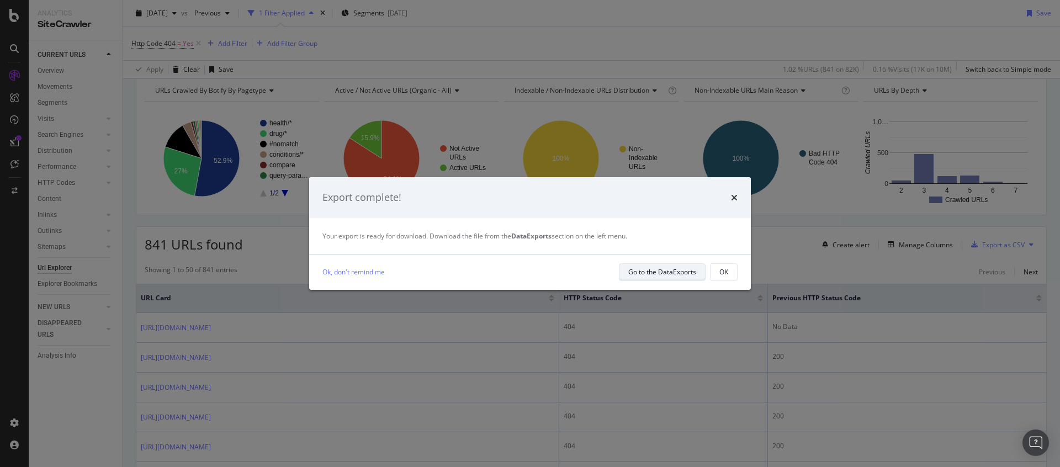
click at [671, 273] on div "Go to the DataExports" at bounding box center [662, 271] width 68 height 9
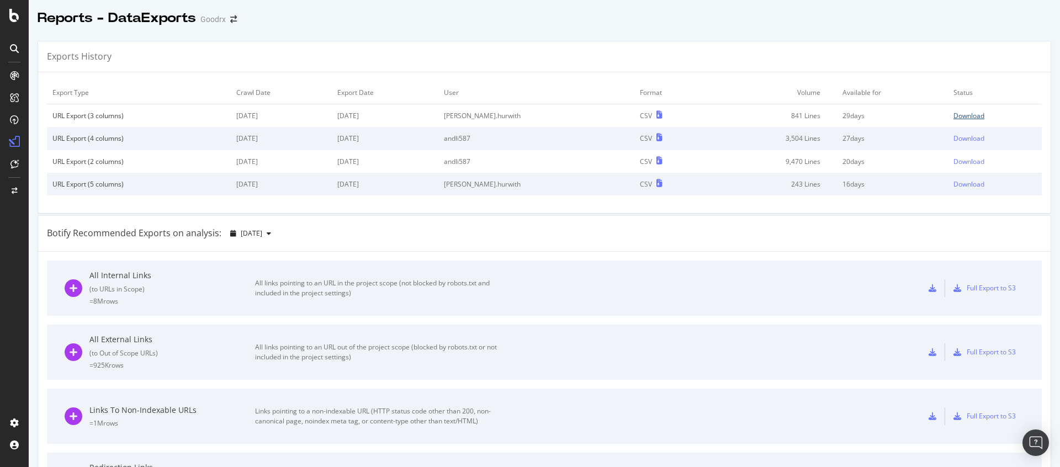
click at [959, 115] on div "Download" at bounding box center [969, 115] width 31 height 9
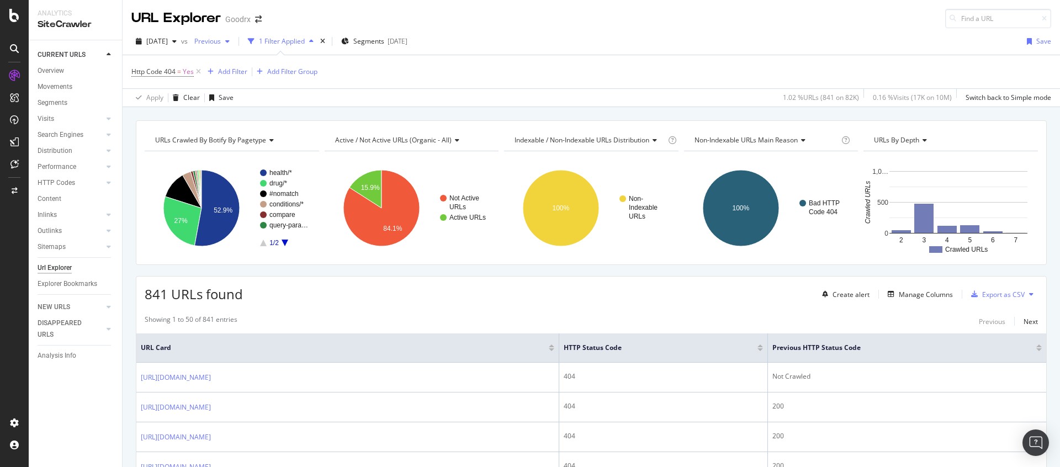
click at [221, 41] on span "Previous" at bounding box center [205, 40] width 31 height 9
click at [345, 7] on div "URL Explorer Goodrx" at bounding box center [592, 14] width 938 height 28
click at [239, 76] on div "Add Filter" at bounding box center [232, 71] width 29 height 9
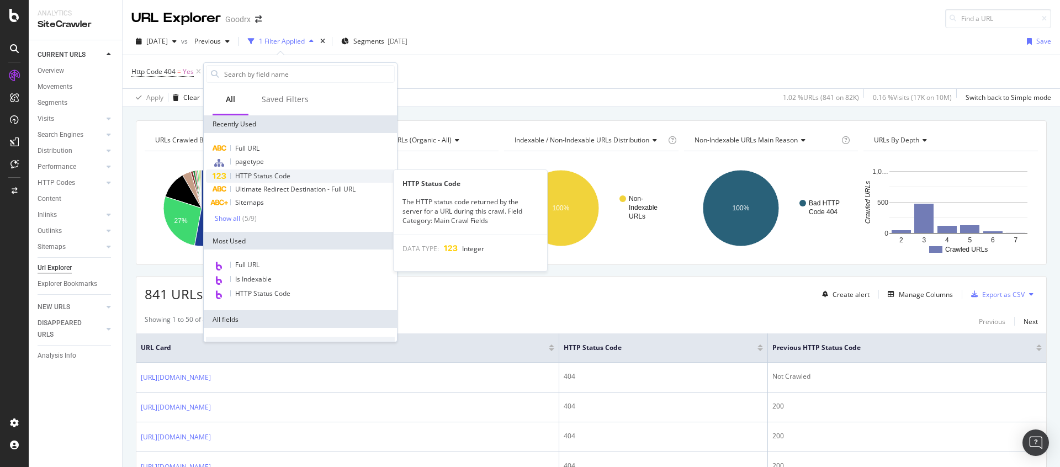
click at [262, 174] on span "HTTP Status Code" at bounding box center [262, 175] width 55 height 9
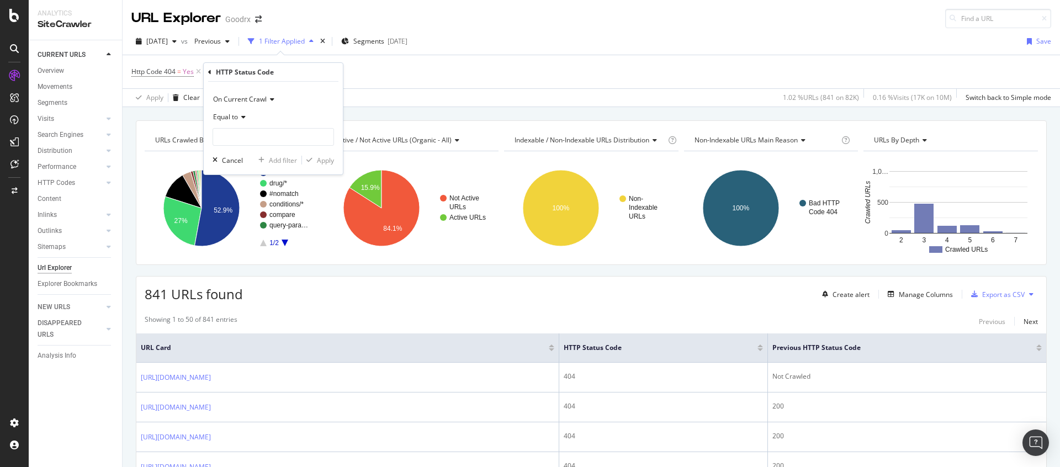
click at [250, 100] on span "On Current Crawl" at bounding box center [240, 98] width 54 height 9
click at [239, 139] on span "On Compared Crawl" at bounding box center [249, 136] width 62 height 9
click at [234, 115] on span "Equal to" at bounding box center [225, 116] width 25 height 9
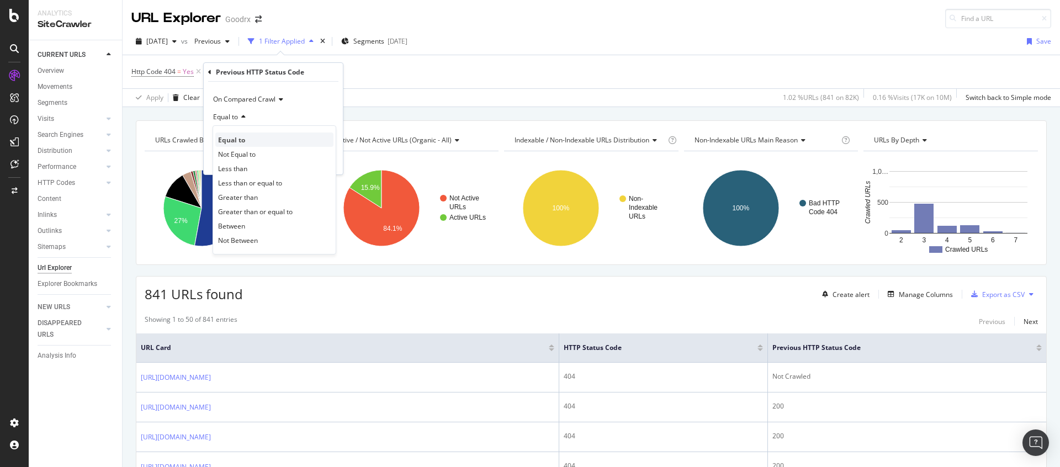
click at [234, 137] on span "Equal to" at bounding box center [231, 139] width 27 height 9
click at [245, 136] on input "number" at bounding box center [273, 137] width 121 height 18
click at [235, 120] on span "Equal to" at bounding box center [225, 116] width 25 height 9
click at [241, 156] on span "Not Equal to" at bounding box center [237, 154] width 38 height 9
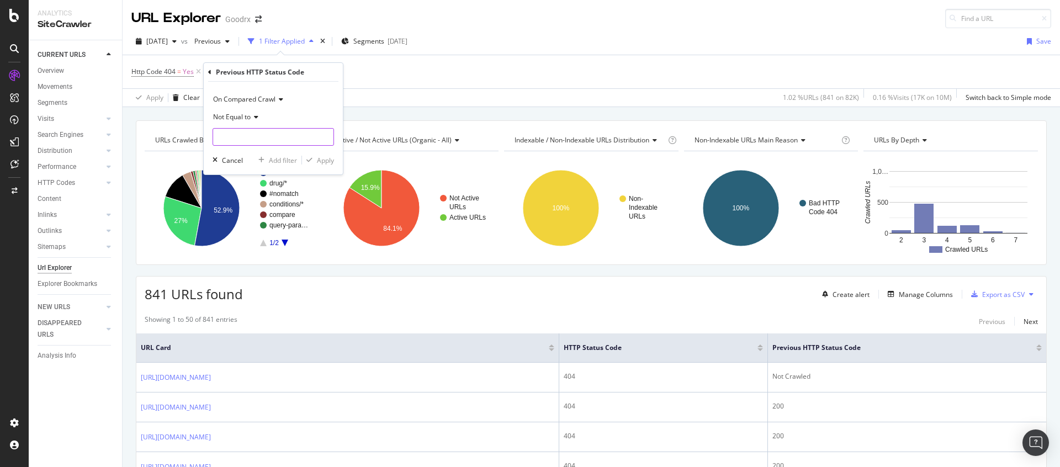
click at [245, 139] on input "number" at bounding box center [273, 137] width 121 height 18
type input "200"
click at [320, 158] on div "Apply" at bounding box center [325, 160] width 17 height 9
